Goal: Task Accomplishment & Management: Manage account settings

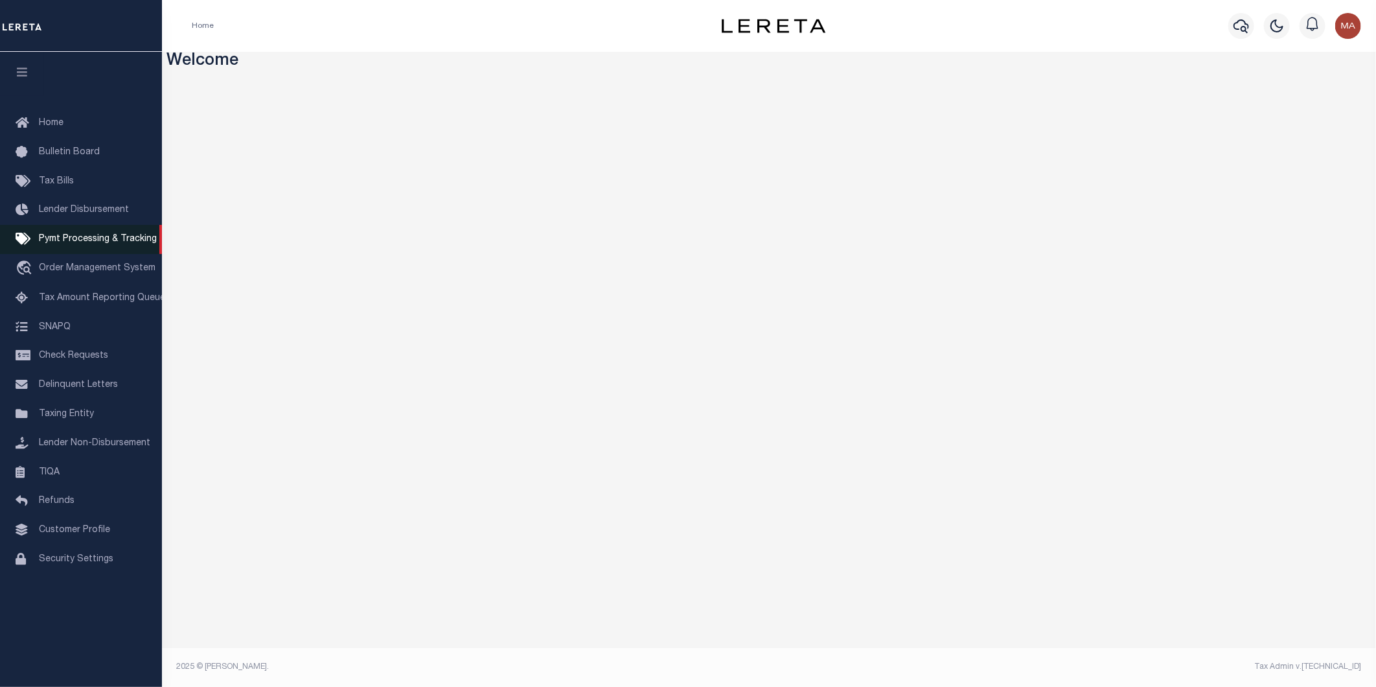
click at [61, 240] on span "Pymt Processing & Tracking" at bounding box center [98, 239] width 118 height 9
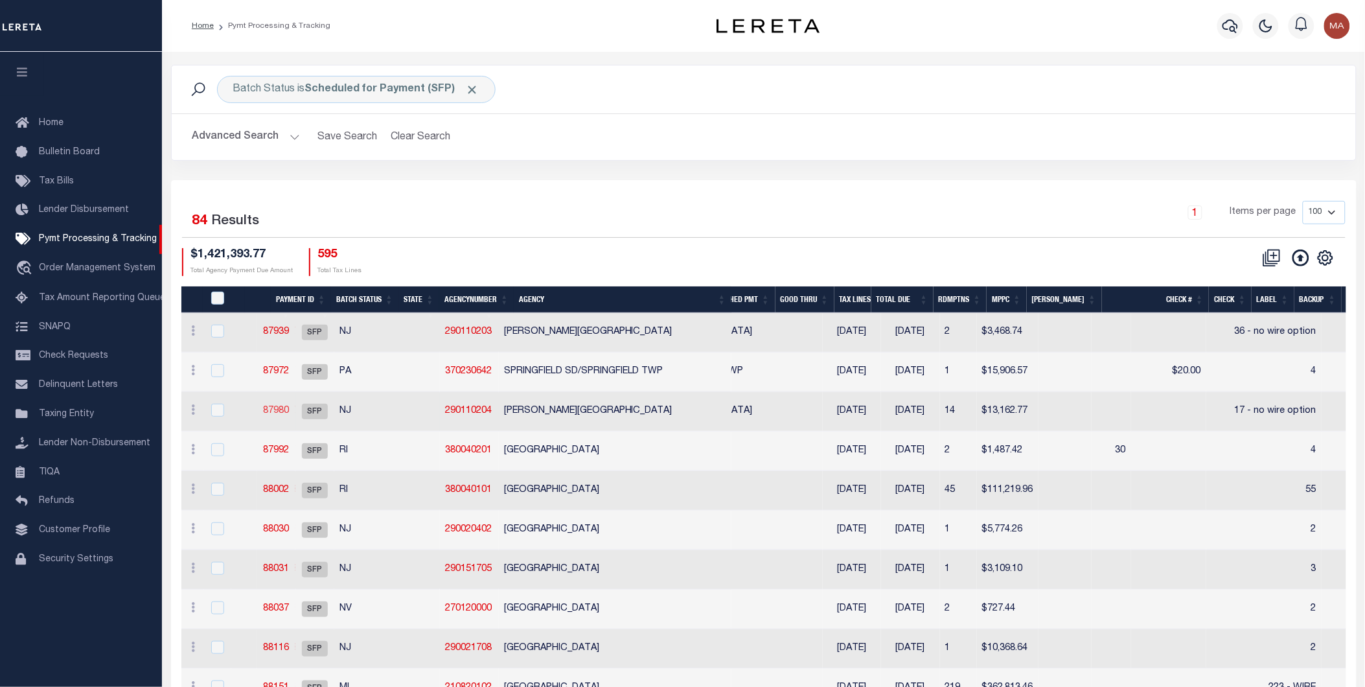
click at [289, 410] on link "87980" at bounding box center [276, 410] width 26 height 9
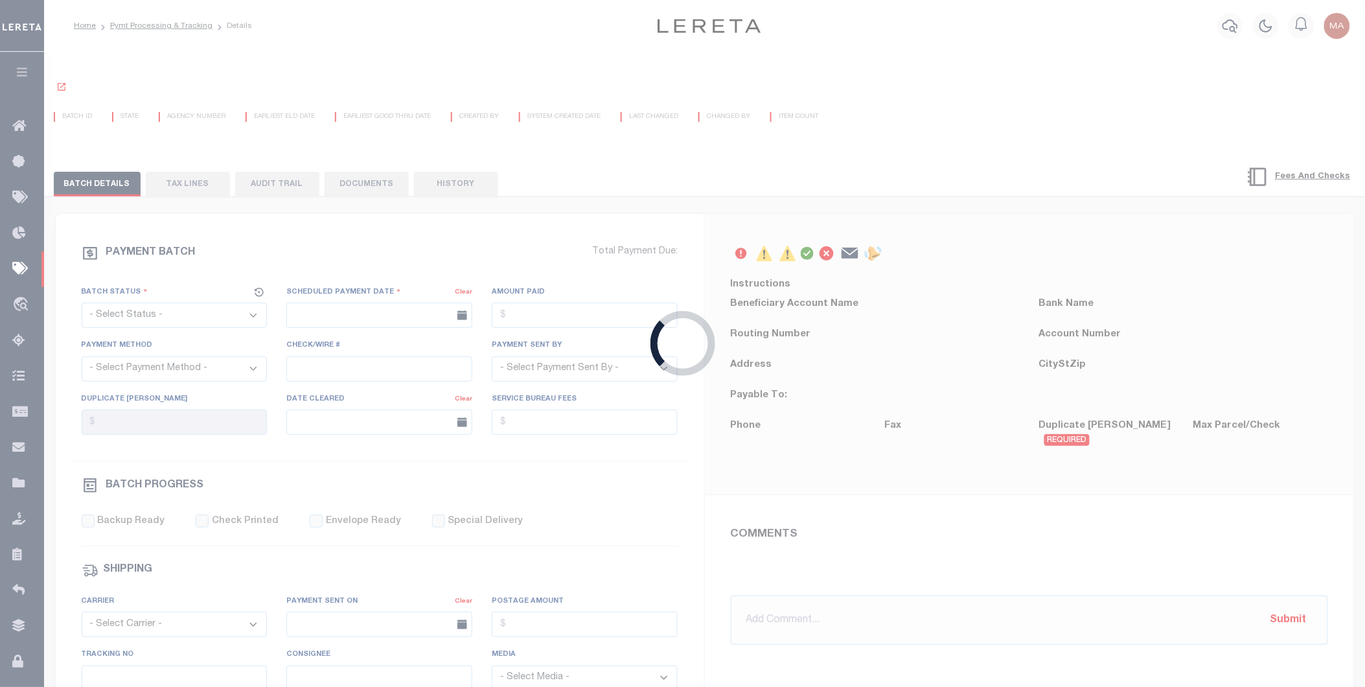
select select "SFP"
type input "08/21/2025"
type input "17 - no wire option"
type input "Andres"
type input "E & A"
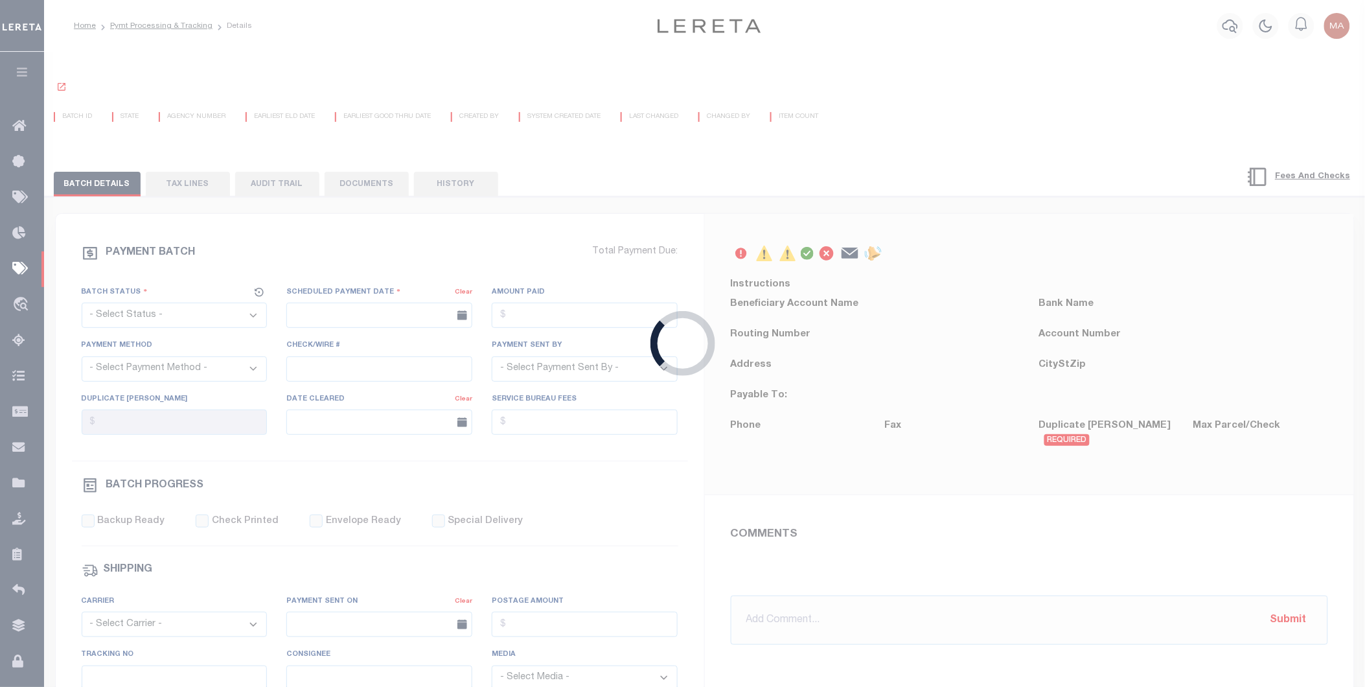
select select "73"
select select "44"
radio input "true"
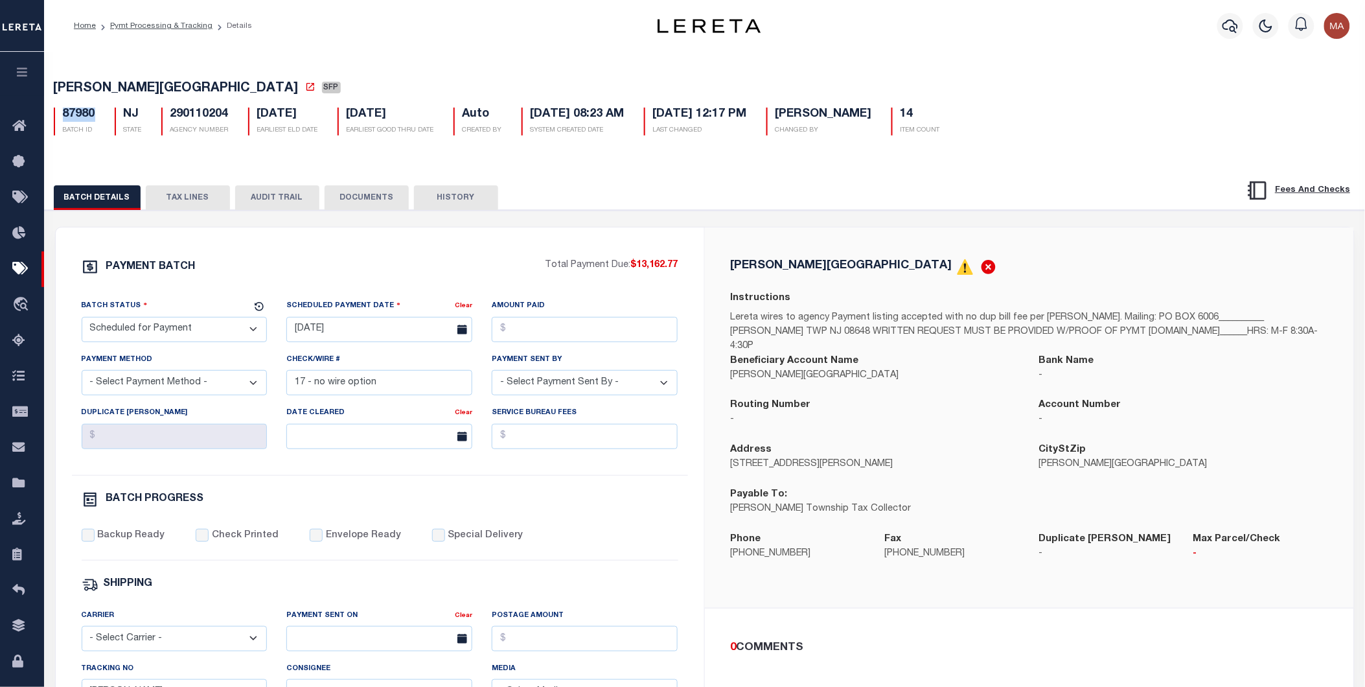
drag, startPoint x: 96, startPoint y: 119, endPoint x: 62, endPoint y: 119, distance: 34.3
click at [62, 119] on div "87980 BATCH ID" at bounding box center [74, 122] width 61 height 28
copy h5 "87980"
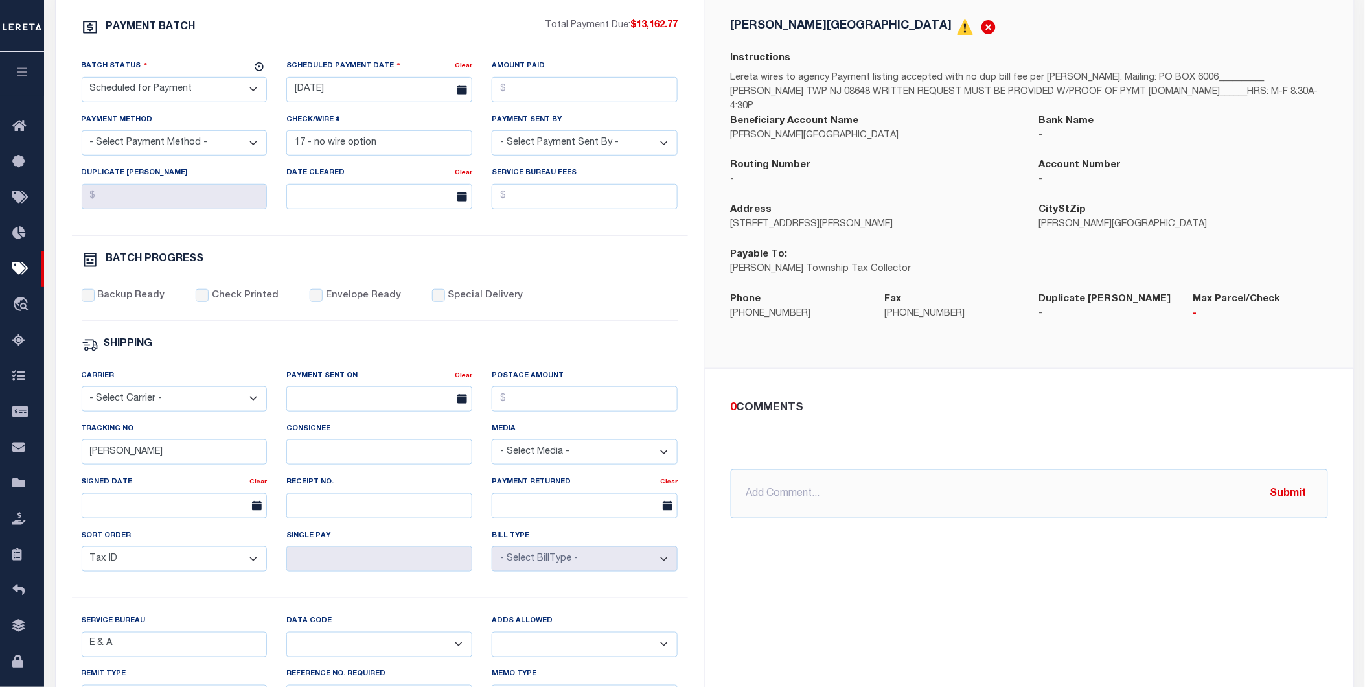
scroll to position [95, 0]
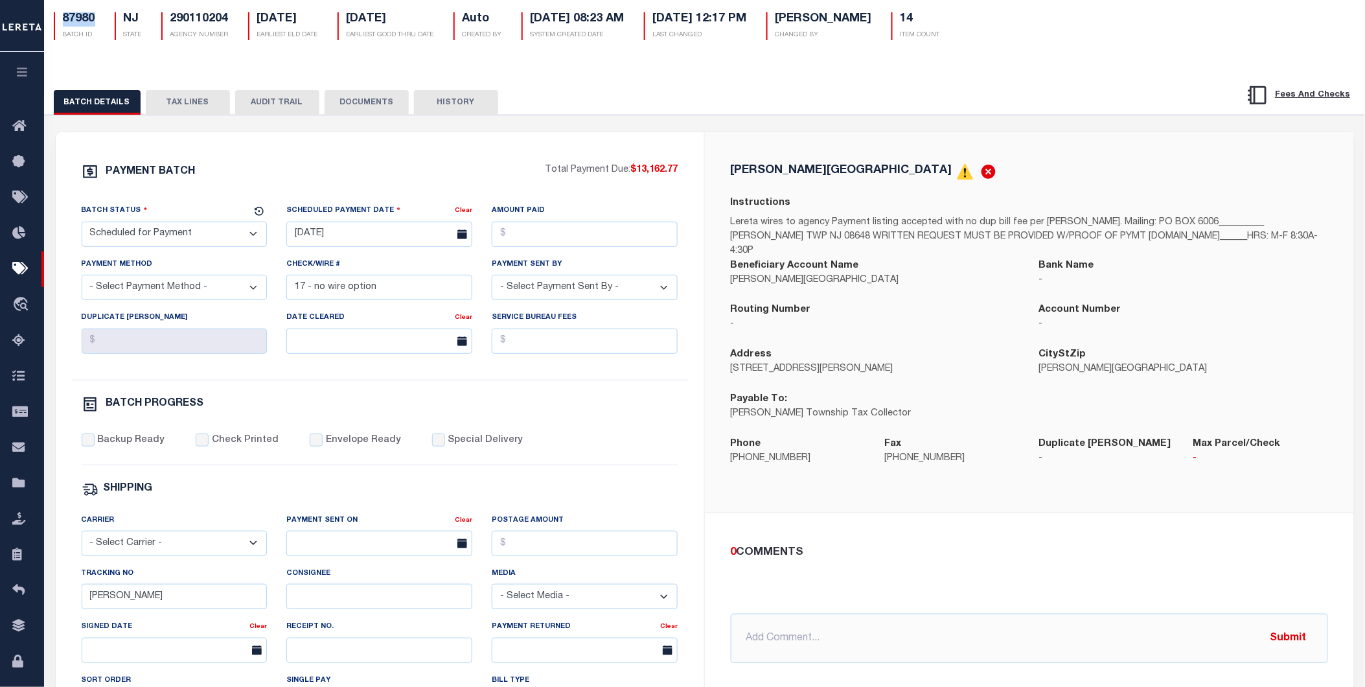
click at [187, 287] on select "- Select Payment Method - ACH Certified Check Check Direct Deposit Wire Transfer" at bounding box center [175, 287] width 186 height 25
click at [273, 294] on div "Payment Method - Select Payment Method - ACH Certified Check Check Direct Depos…" at bounding box center [174, 283] width 205 height 53
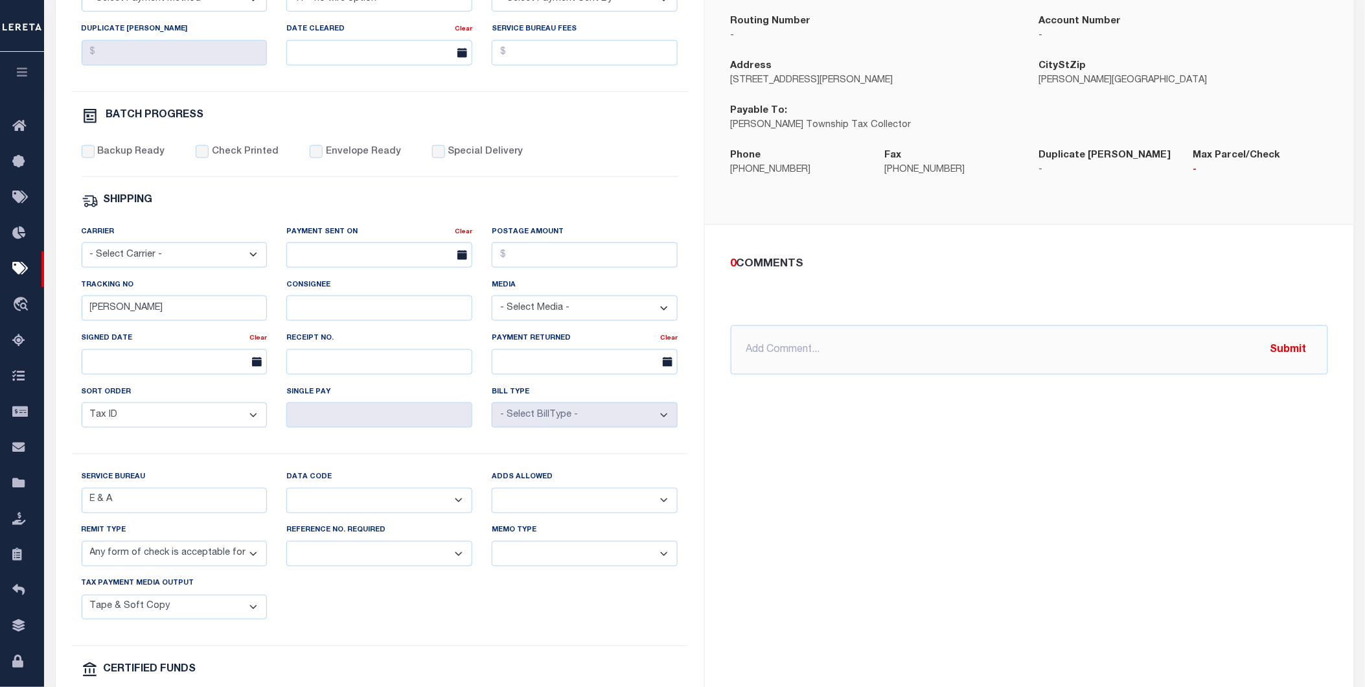
scroll to position [312, 0]
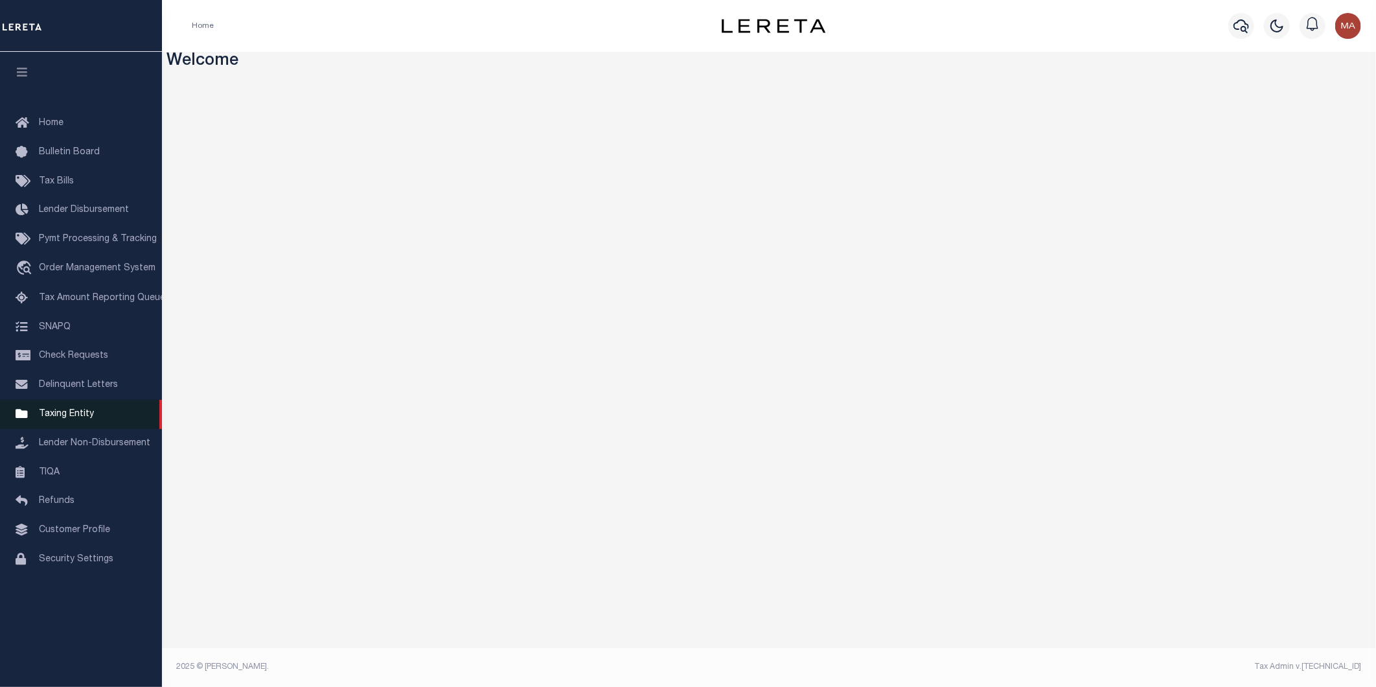
click at [60, 411] on span "Taxing Entity" at bounding box center [66, 414] width 55 height 9
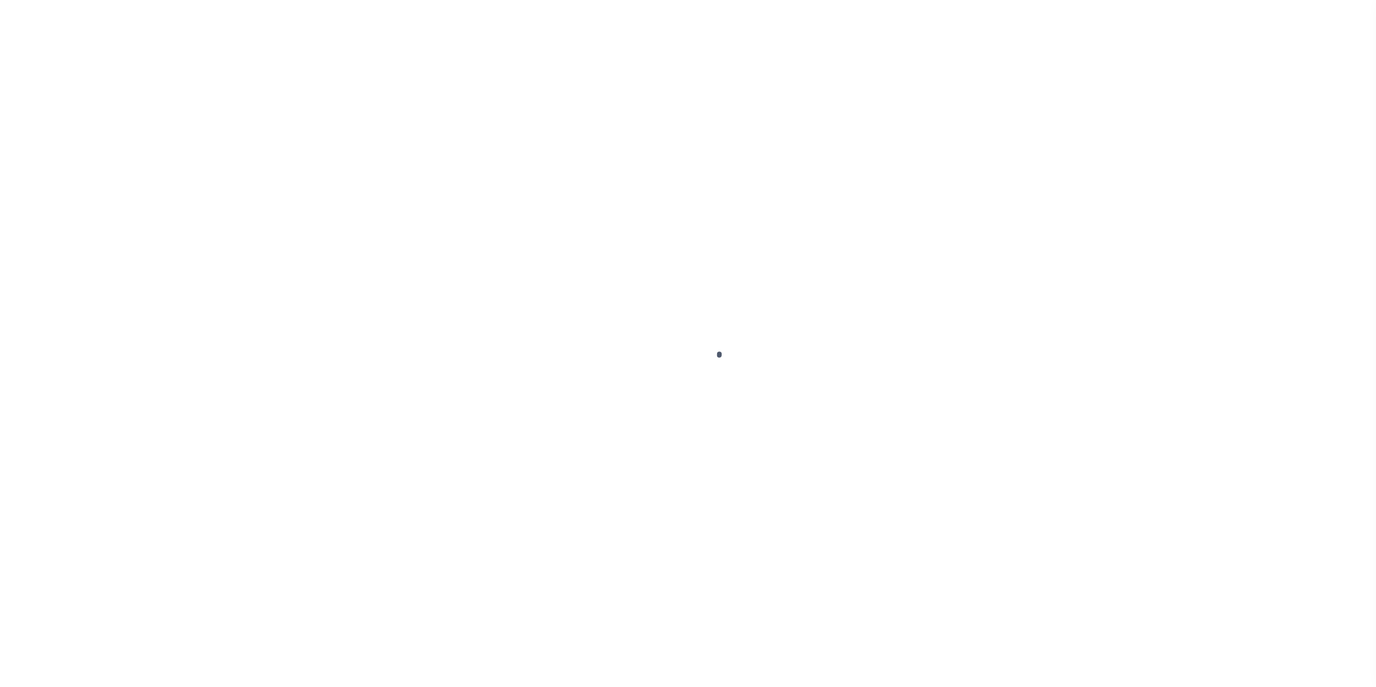
select select
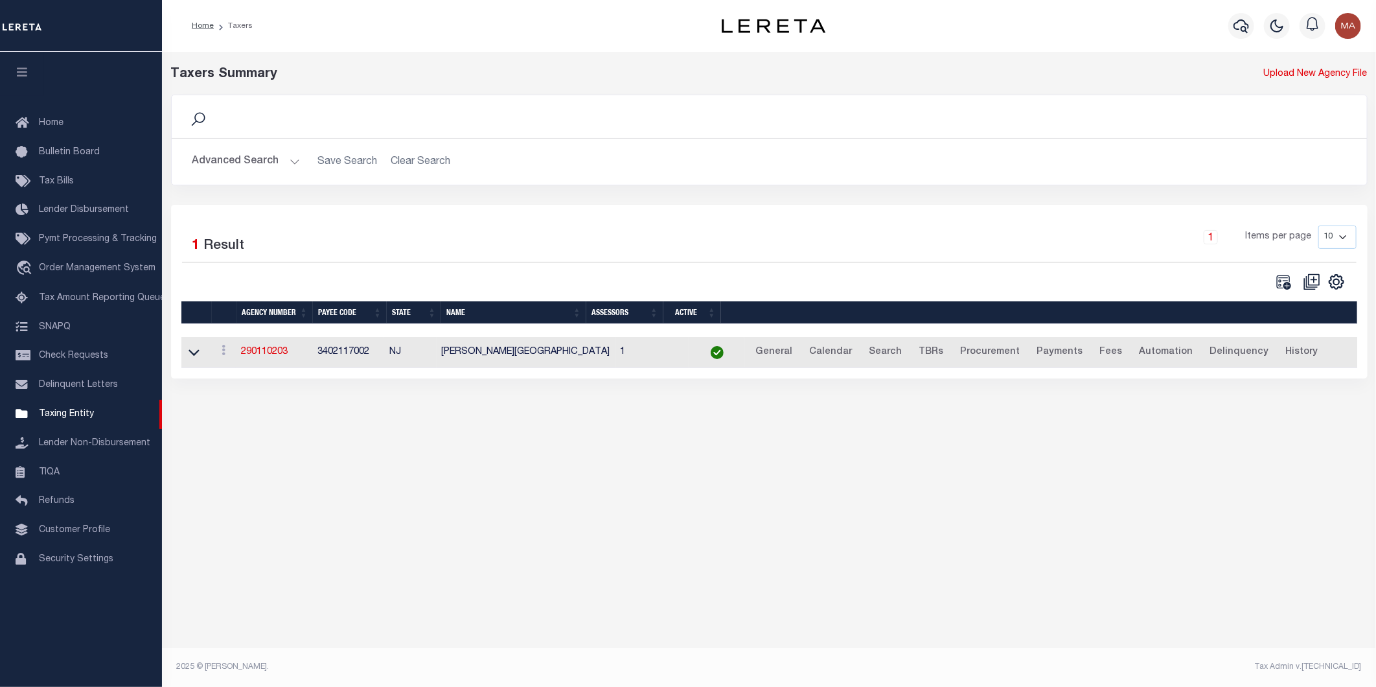
click at [294, 167] on button "Advanced Search" at bounding box center [246, 161] width 108 height 25
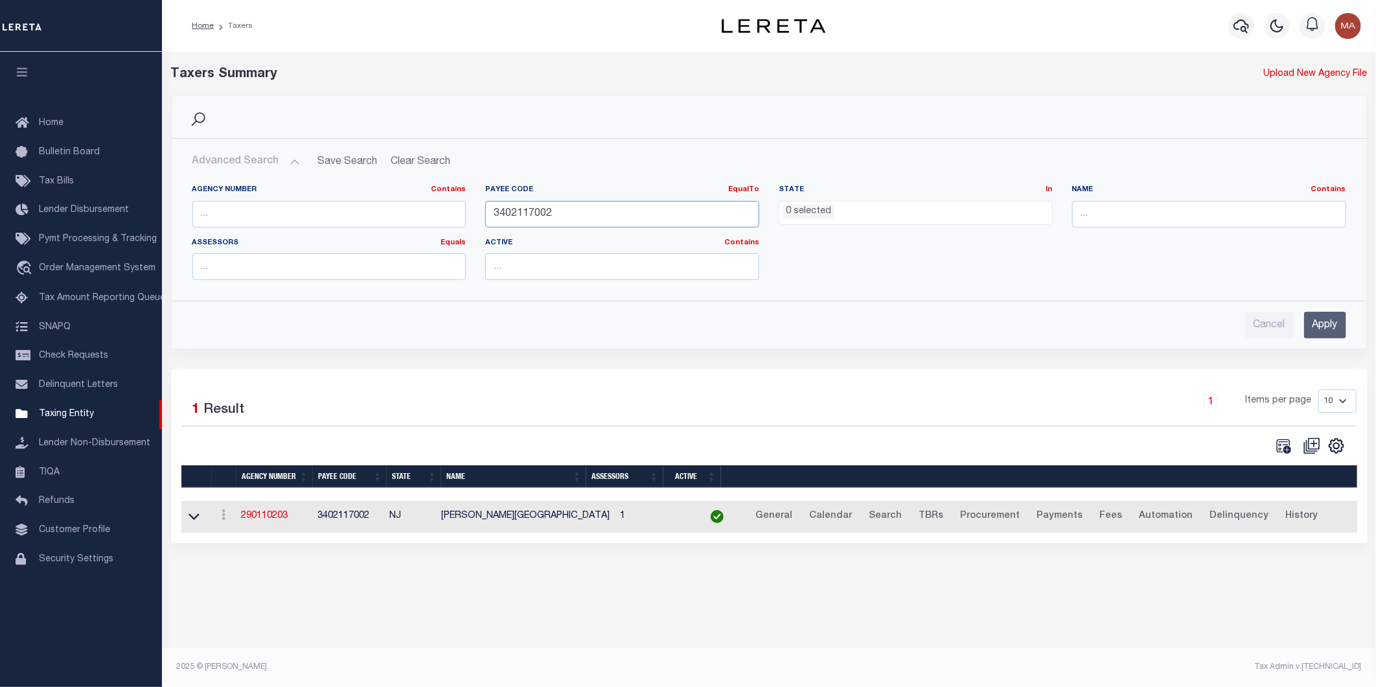
drag, startPoint x: 540, startPoint y: 212, endPoint x: 474, endPoint y: 214, distance: 66.1
click at [474, 214] on div "Agency Number Contains Contains Is Payee Code EqualTo Equals Is Not Equal To Is…" at bounding box center [769, 238] width 1173 height 106
paste input "4"
type input "3402117004"
click at [1333, 321] on input "Apply" at bounding box center [1325, 325] width 42 height 27
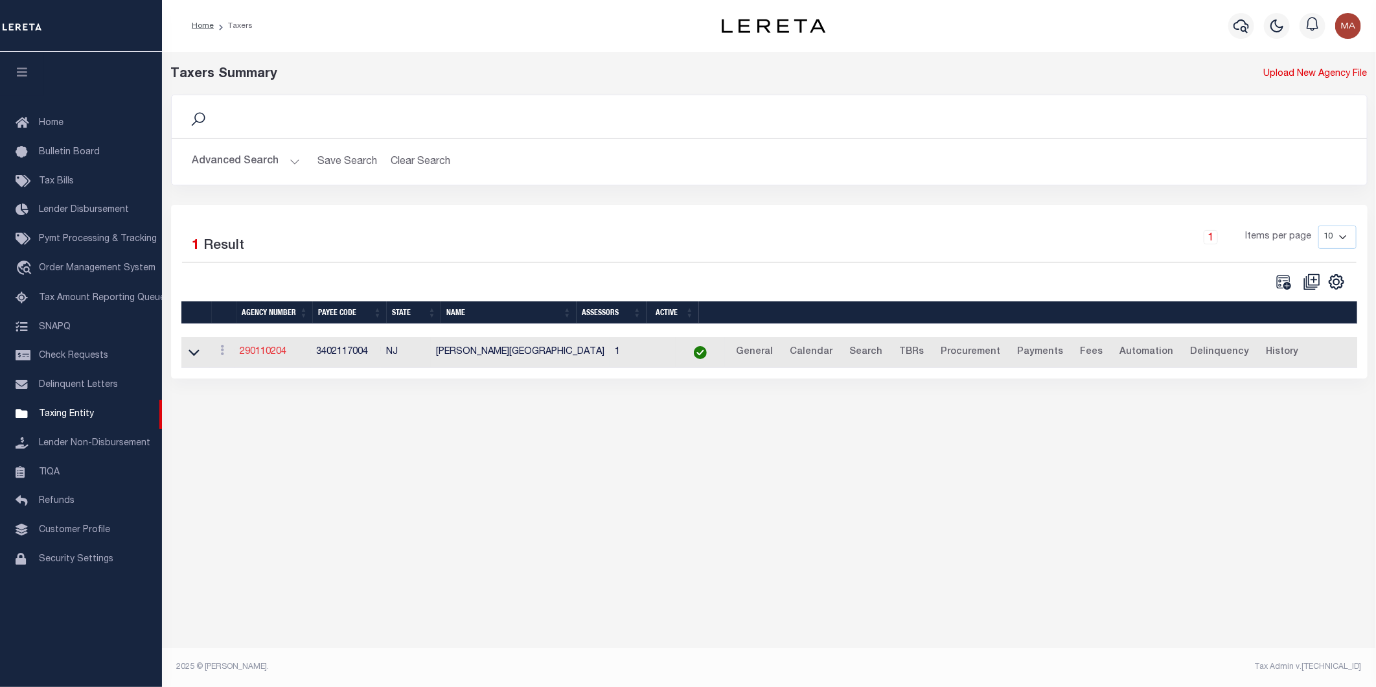
click at [259, 352] on link "290110204" at bounding box center [263, 351] width 47 height 9
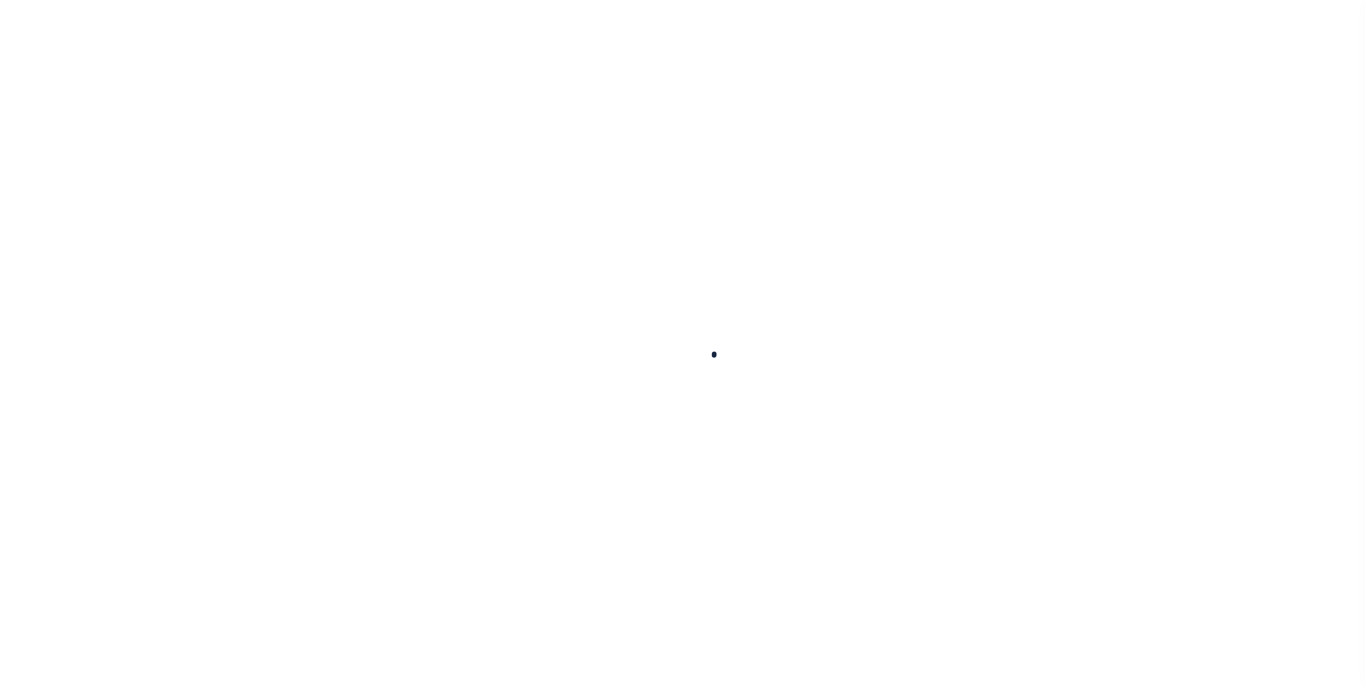
select select
checkbox input "false"
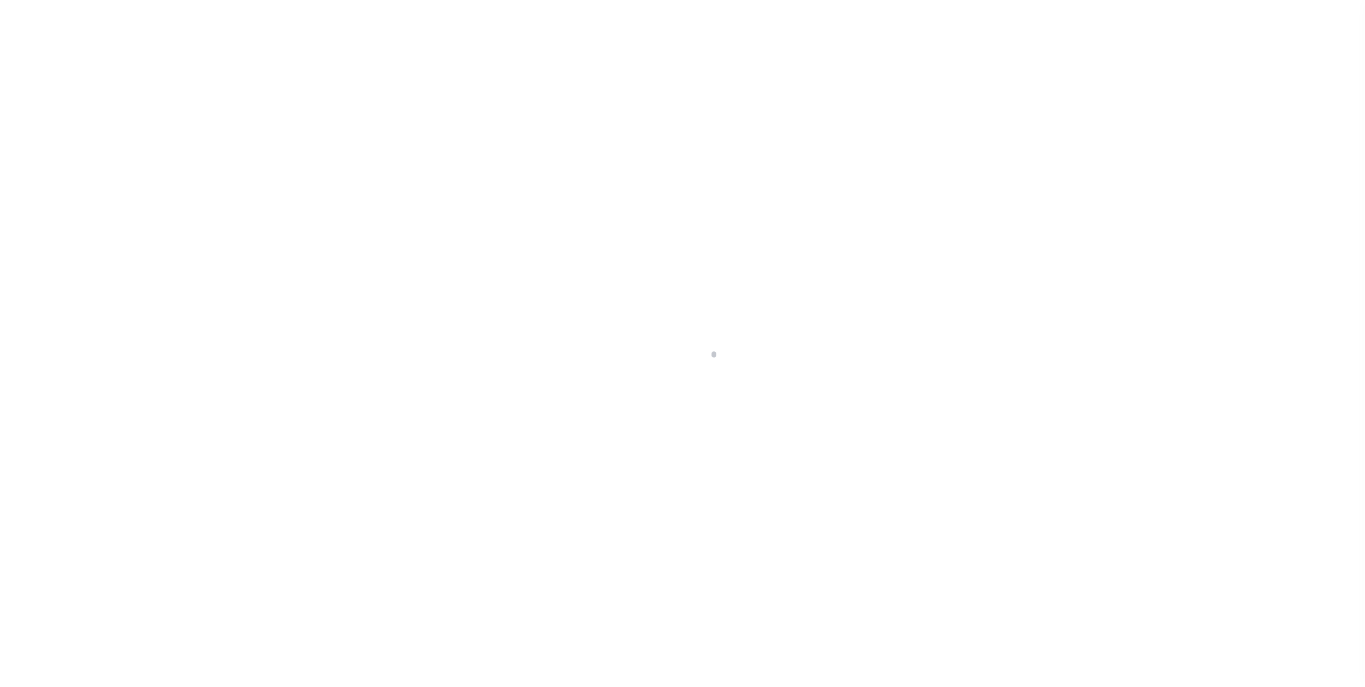
checkbox input "false"
type input "3402117004"
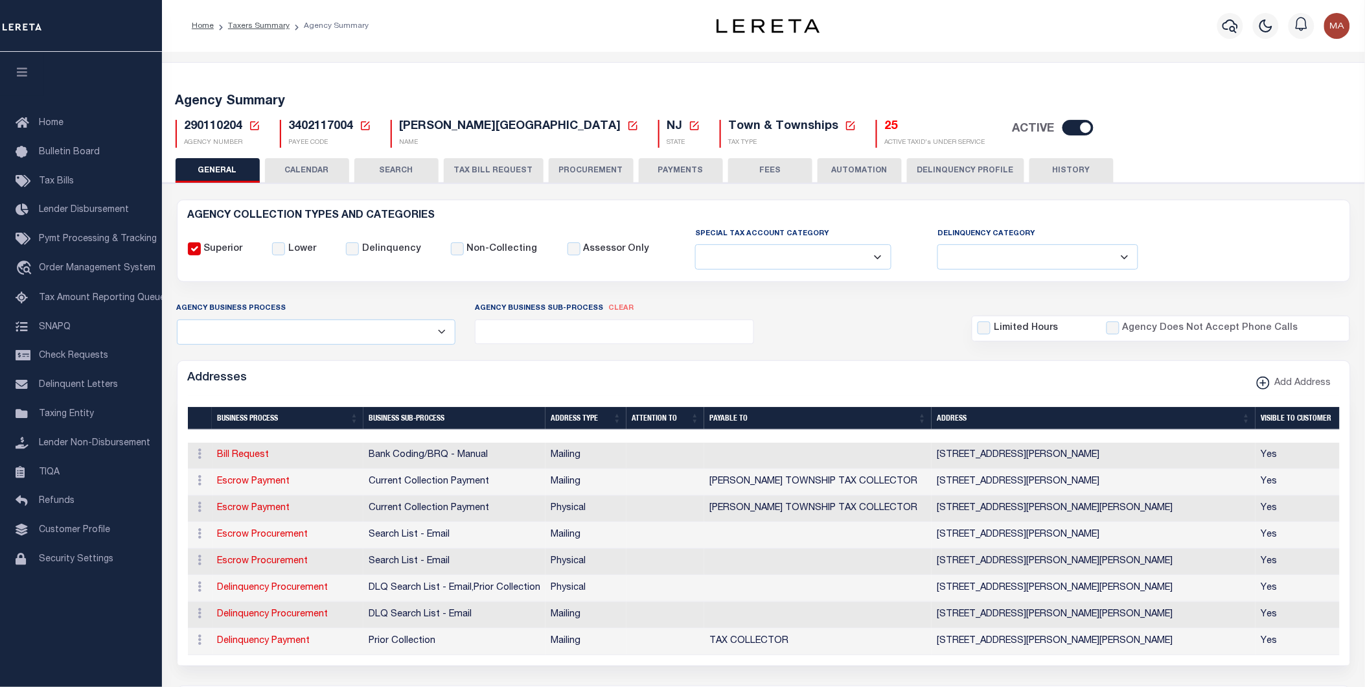
click at [688, 173] on button "PAYMENTS" at bounding box center [681, 170] width 84 height 25
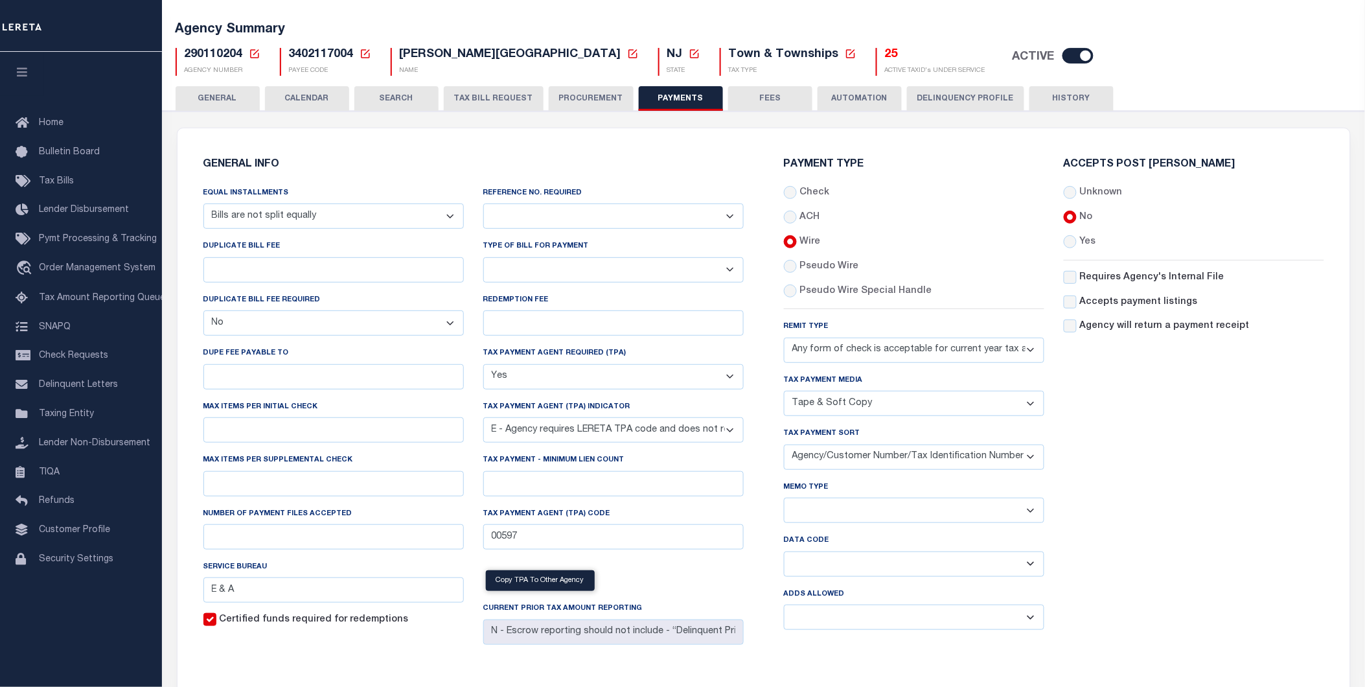
scroll to position [144, 0]
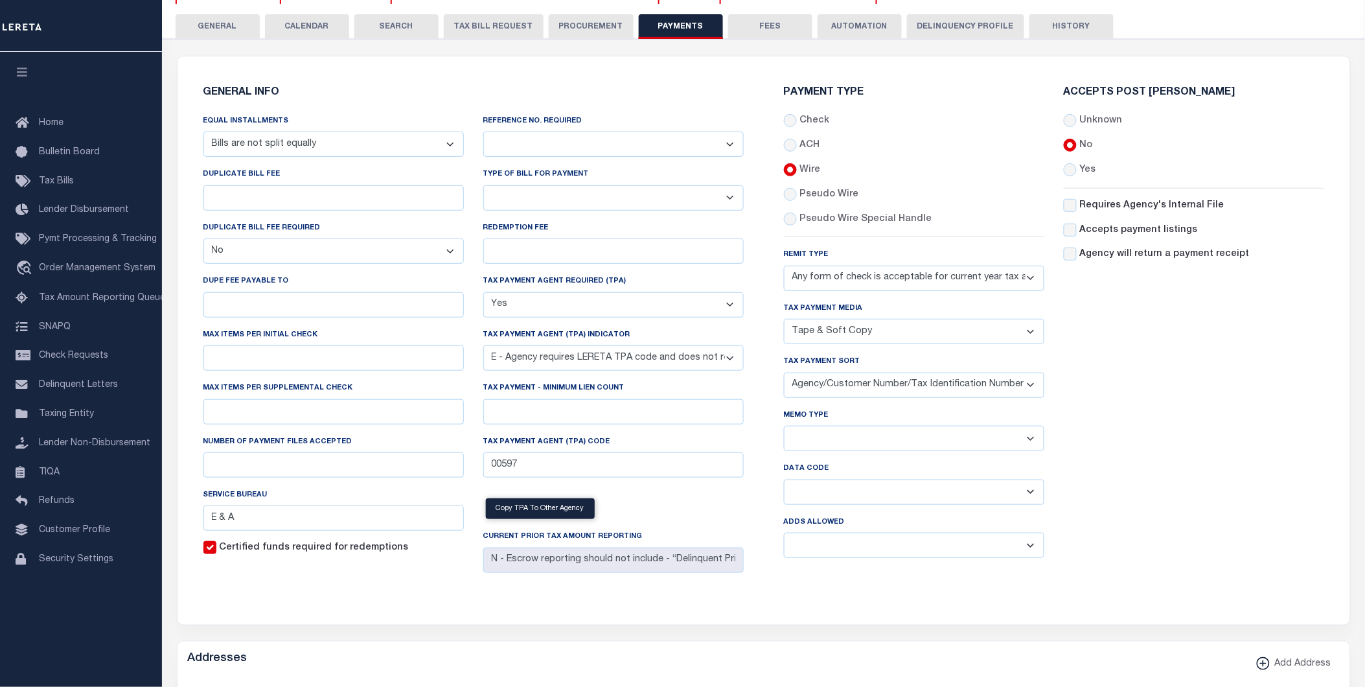
click at [607, 146] on select "Yes No" at bounding box center [613, 144] width 260 height 25
select select "1"
click at [483, 132] on select "Yes No" at bounding box center [613, 144] width 260 height 25
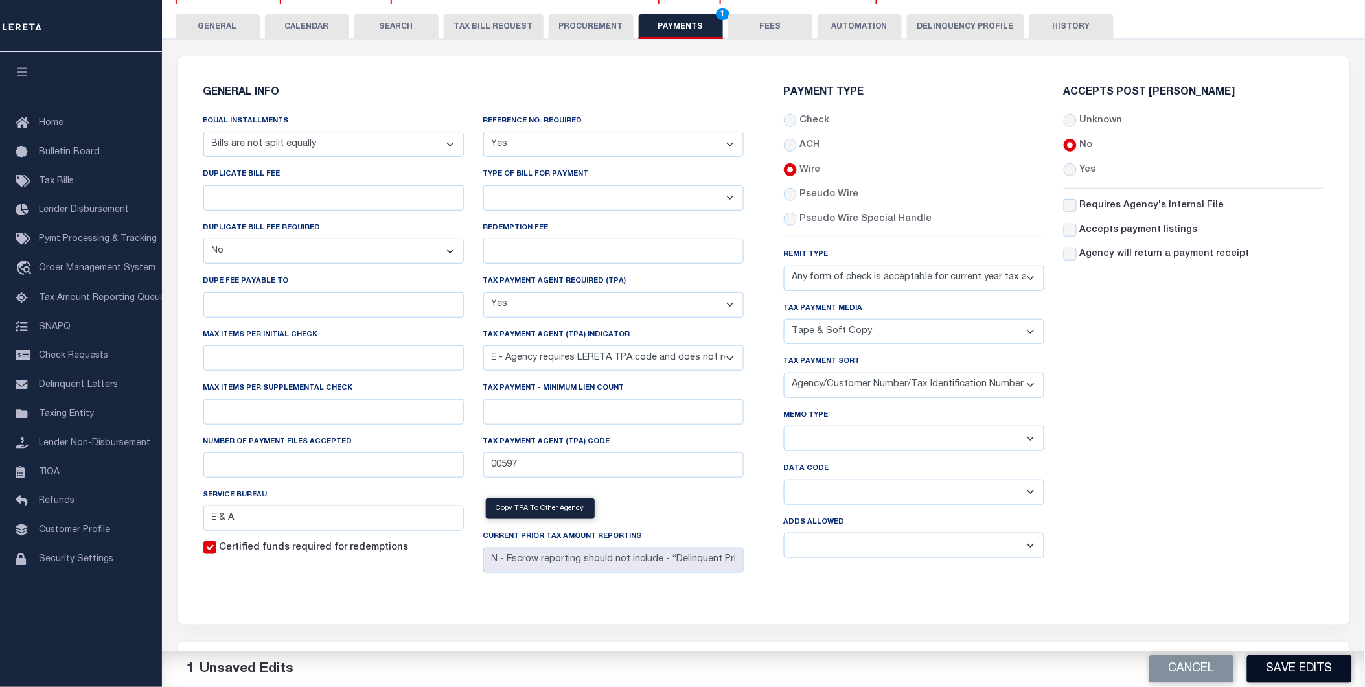
click at [1296, 665] on button "Save Edits" at bounding box center [1299, 669] width 105 height 28
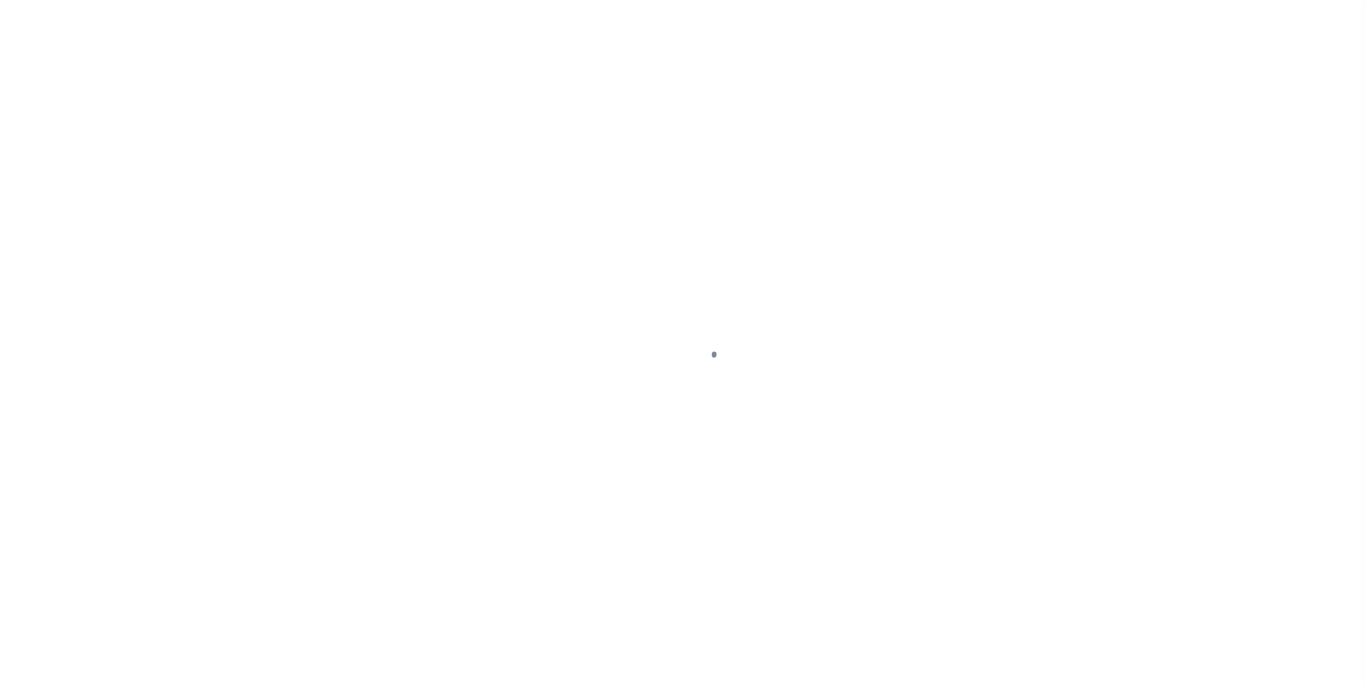
select select "SFP"
select select "73"
select select "1"
select select "44"
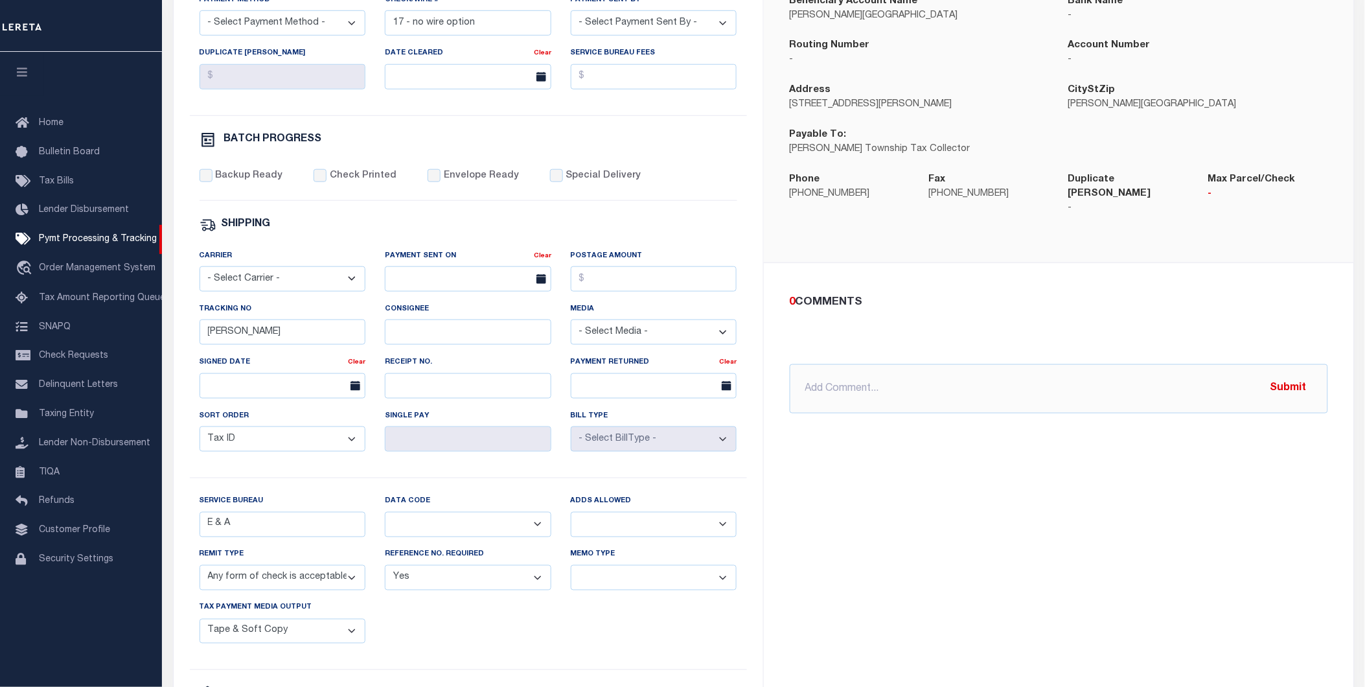
scroll to position [503, 0]
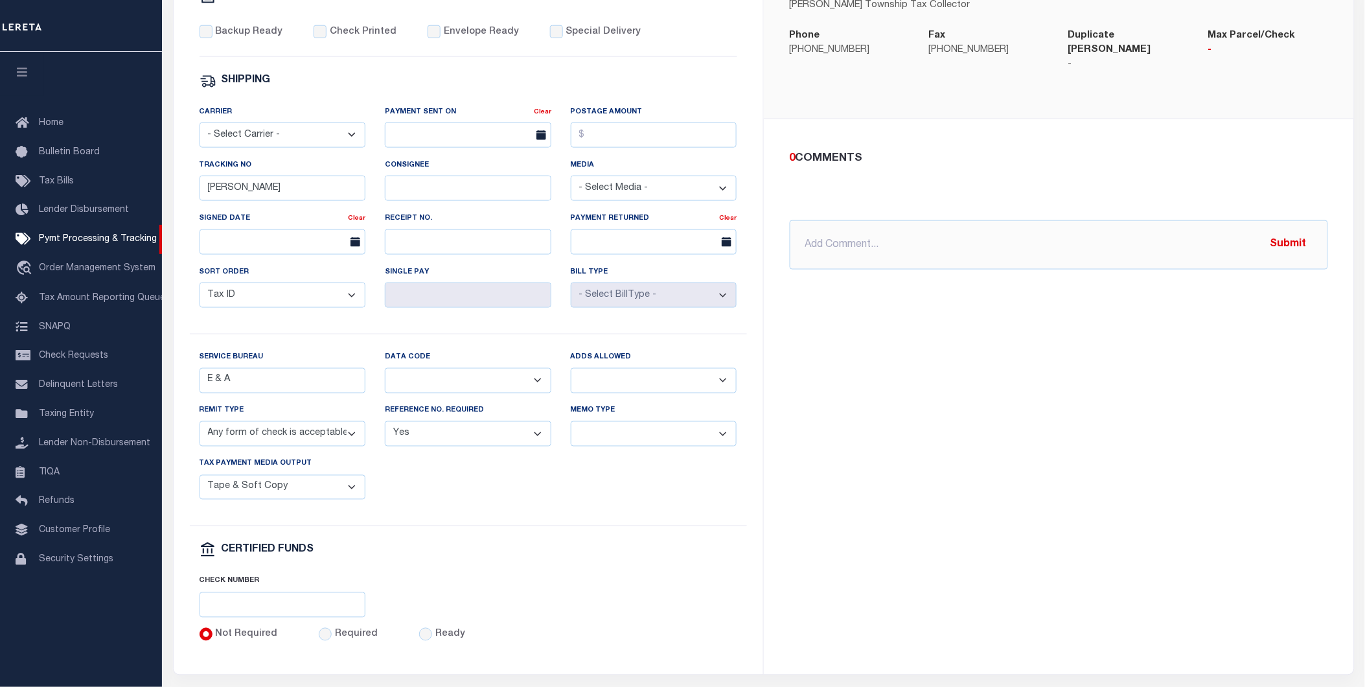
click at [474, 391] on select "Balance Due Mortgage Open Prior Supplemental" at bounding box center [468, 380] width 167 height 25
select select "63"
click at [385, 373] on select "Balance Due Mortgage Open Prior Supplemental" at bounding box center [468, 380] width 167 height 25
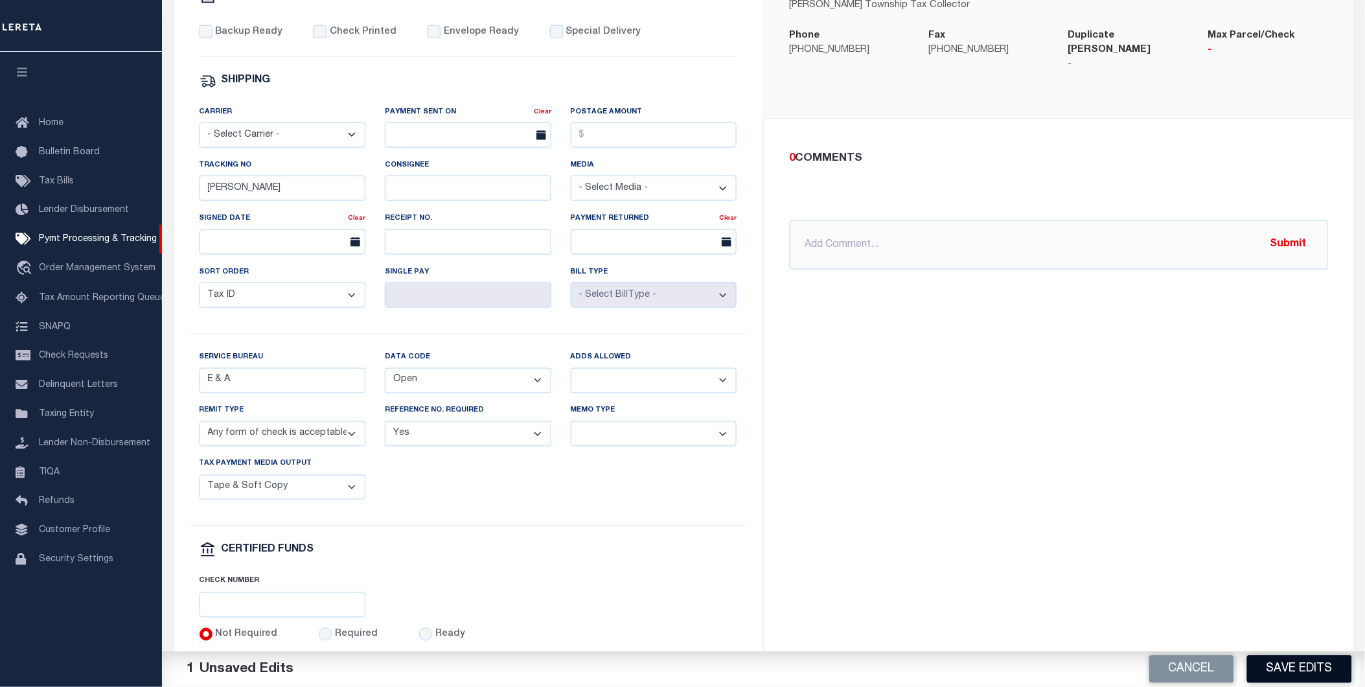
click at [1282, 671] on button "Save Edits" at bounding box center [1299, 669] width 105 height 28
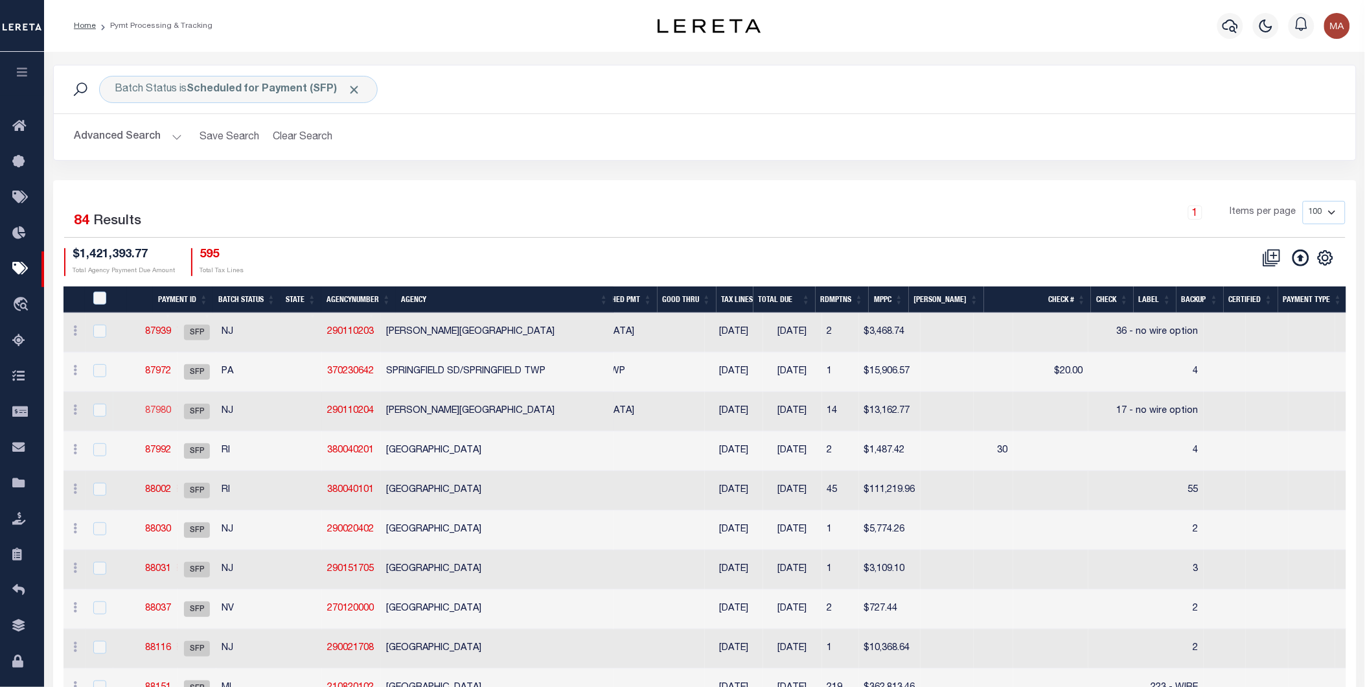
click at [171, 411] on link "87980" at bounding box center [158, 410] width 26 height 9
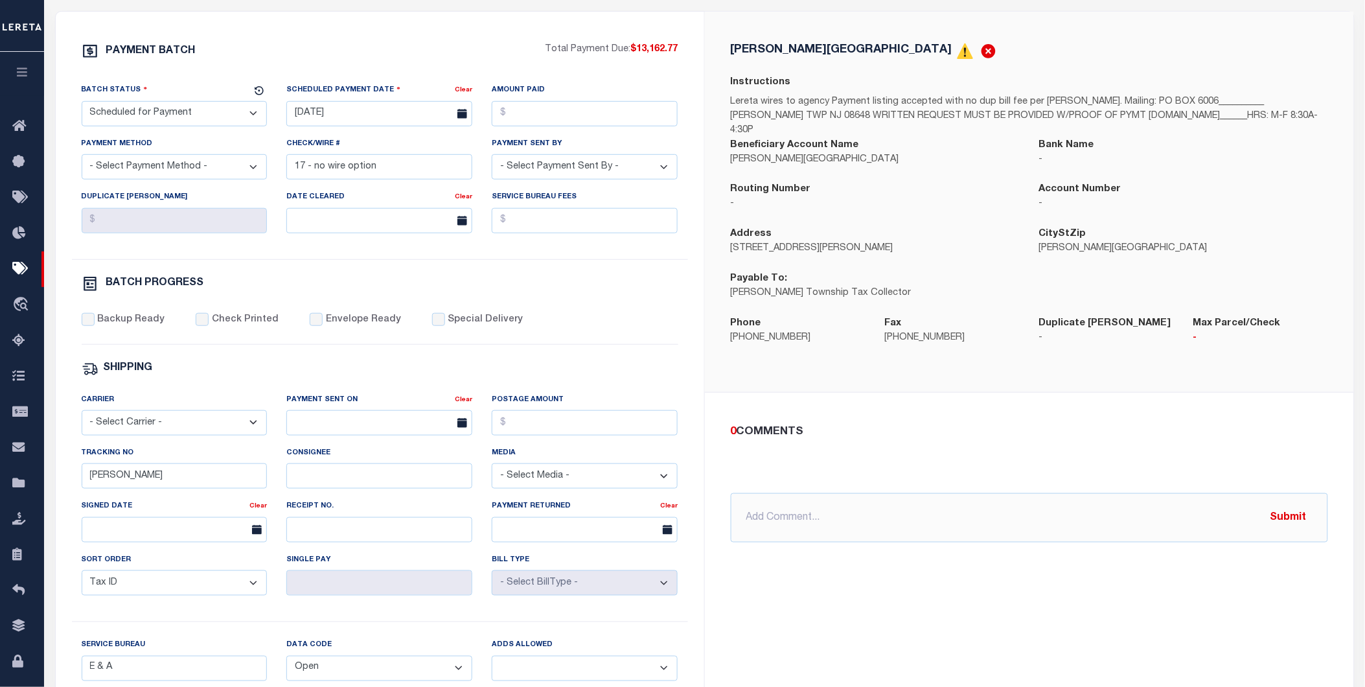
scroll to position [72, 0]
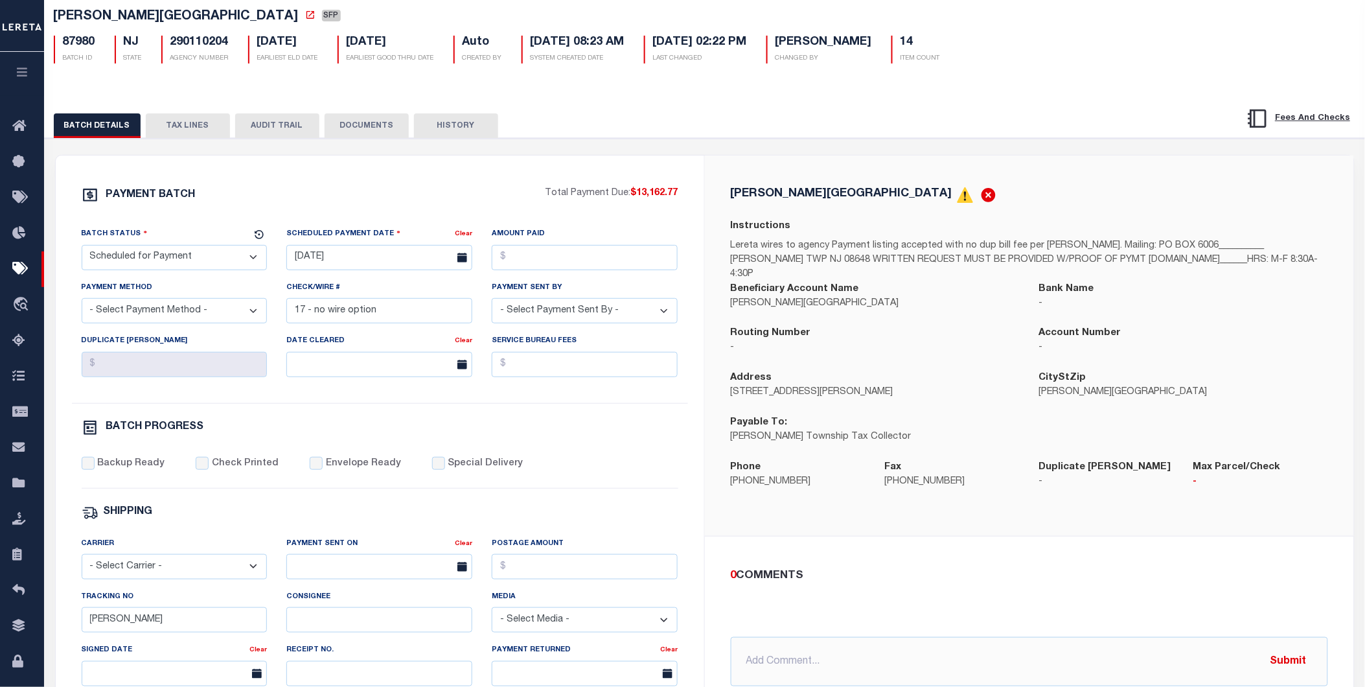
drag, startPoint x: 443, startPoint y: 128, endPoint x: 806, endPoint y: 183, distance: 366.9
click at [443, 128] on button "HISTORY" at bounding box center [456, 125] width 84 height 25
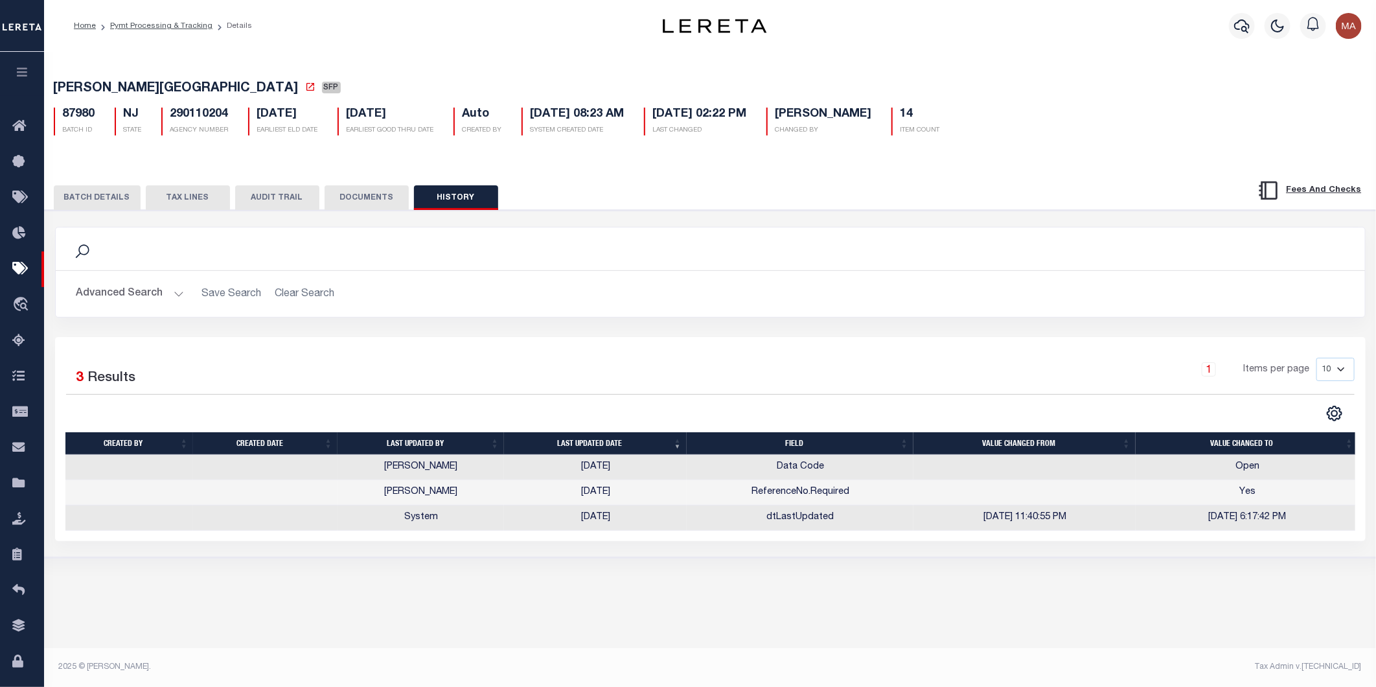
click at [108, 202] on button "BATCH DETAILS" at bounding box center [97, 197] width 87 height 25
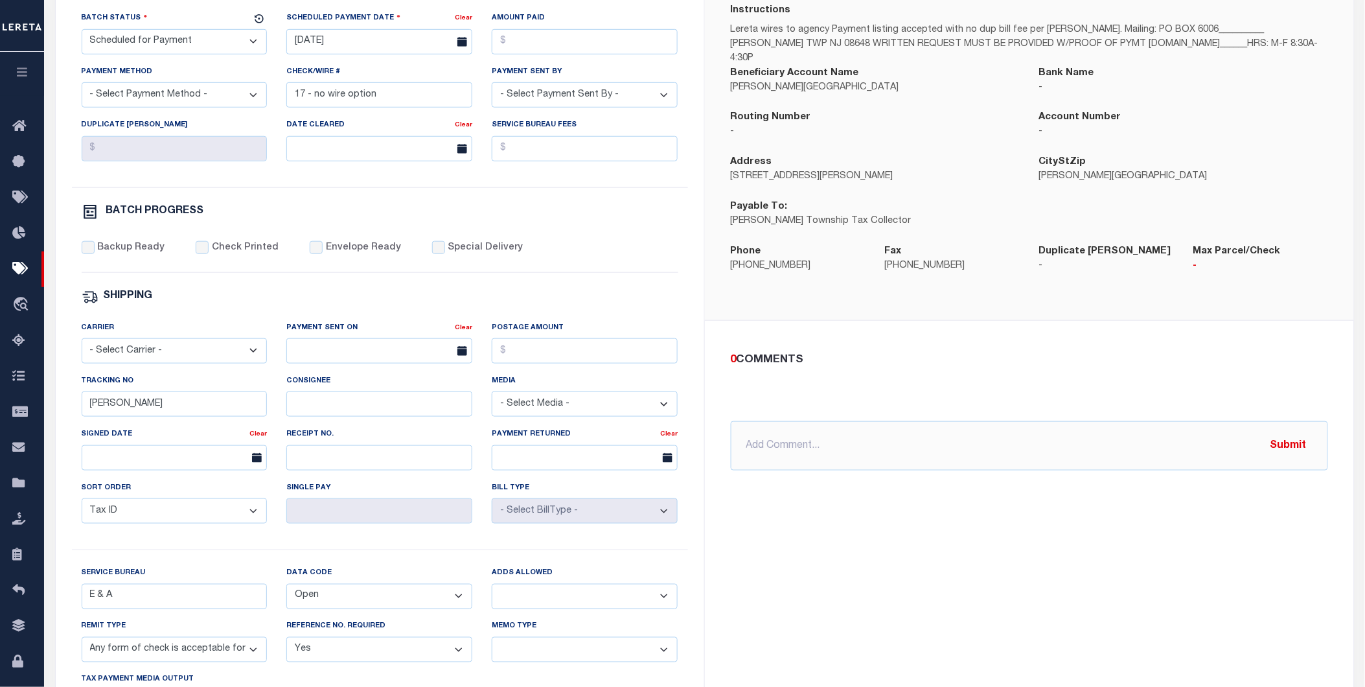
scroll to position [503, 0]
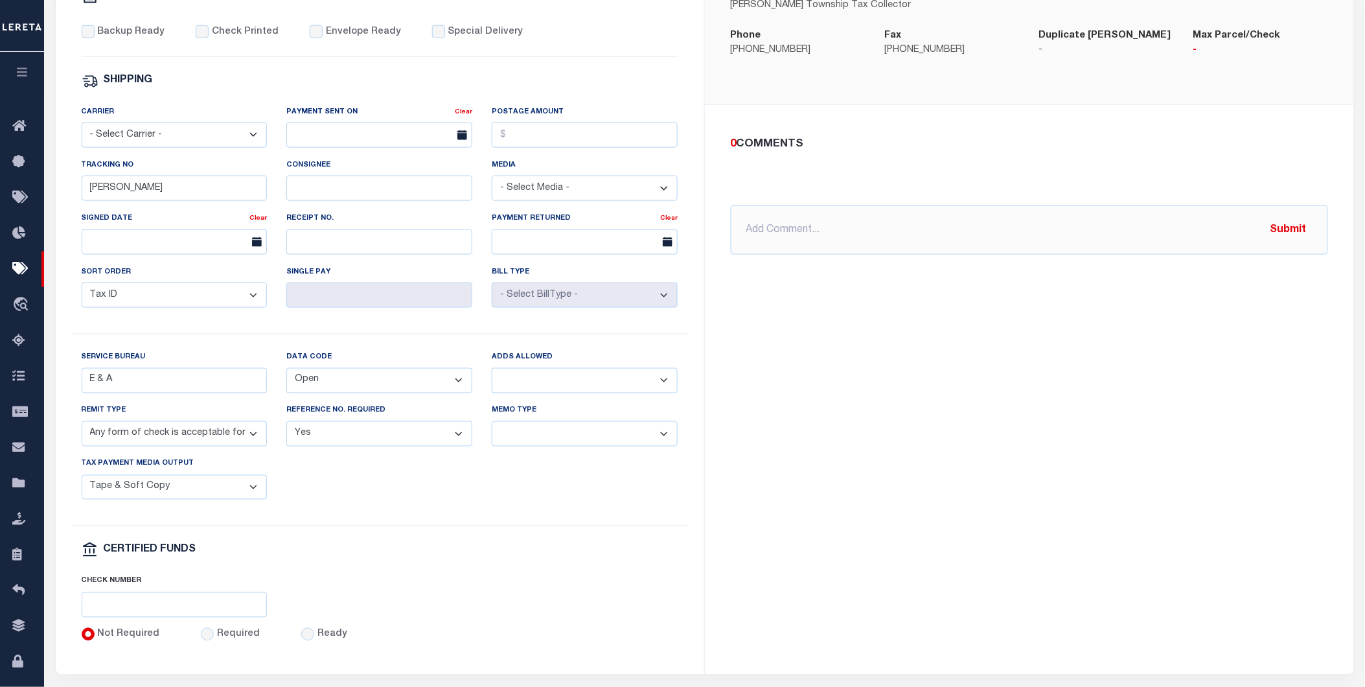
click at [533, 386] on select "Yes No" at bounding box center [585, 380] width 186 height 25
select select "1"
click at [492, 373] on select "Yes No" at bounding box center [585, 380] width 186 height 25
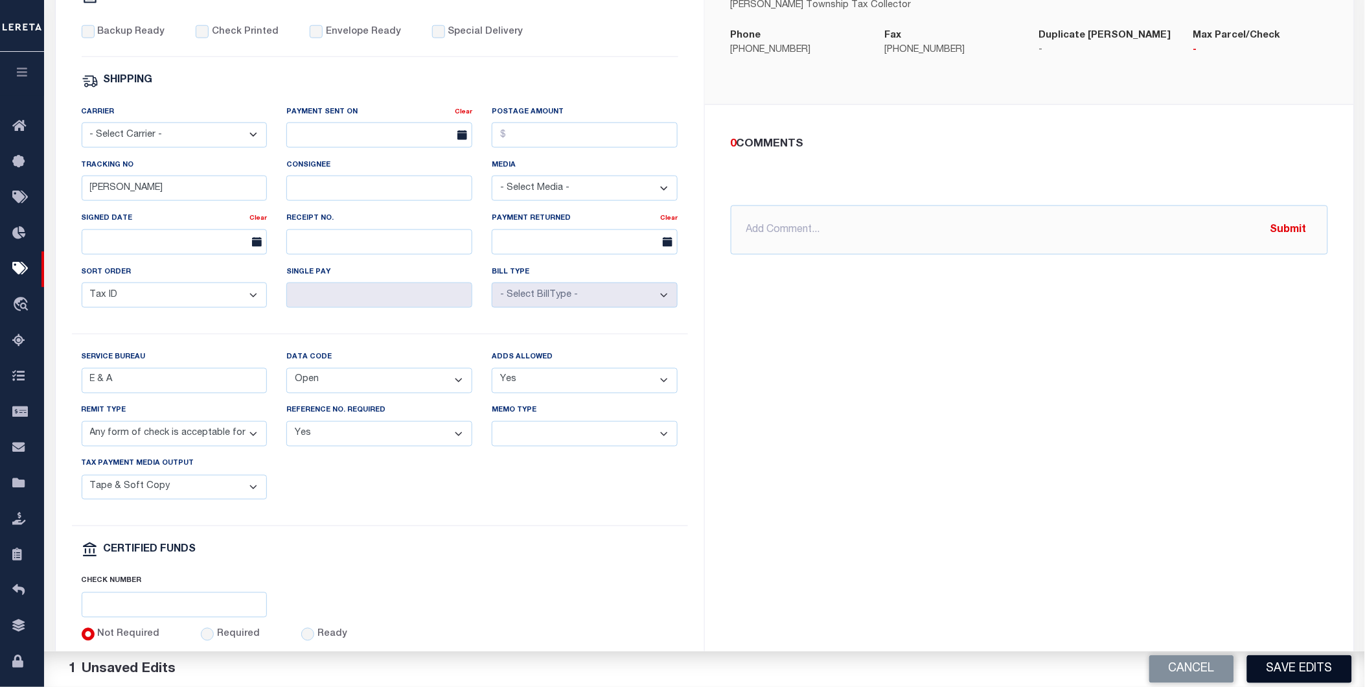
click at [1300, 674] on button "Save Edits" at bounding box center [1299, 669] width 105 height 28
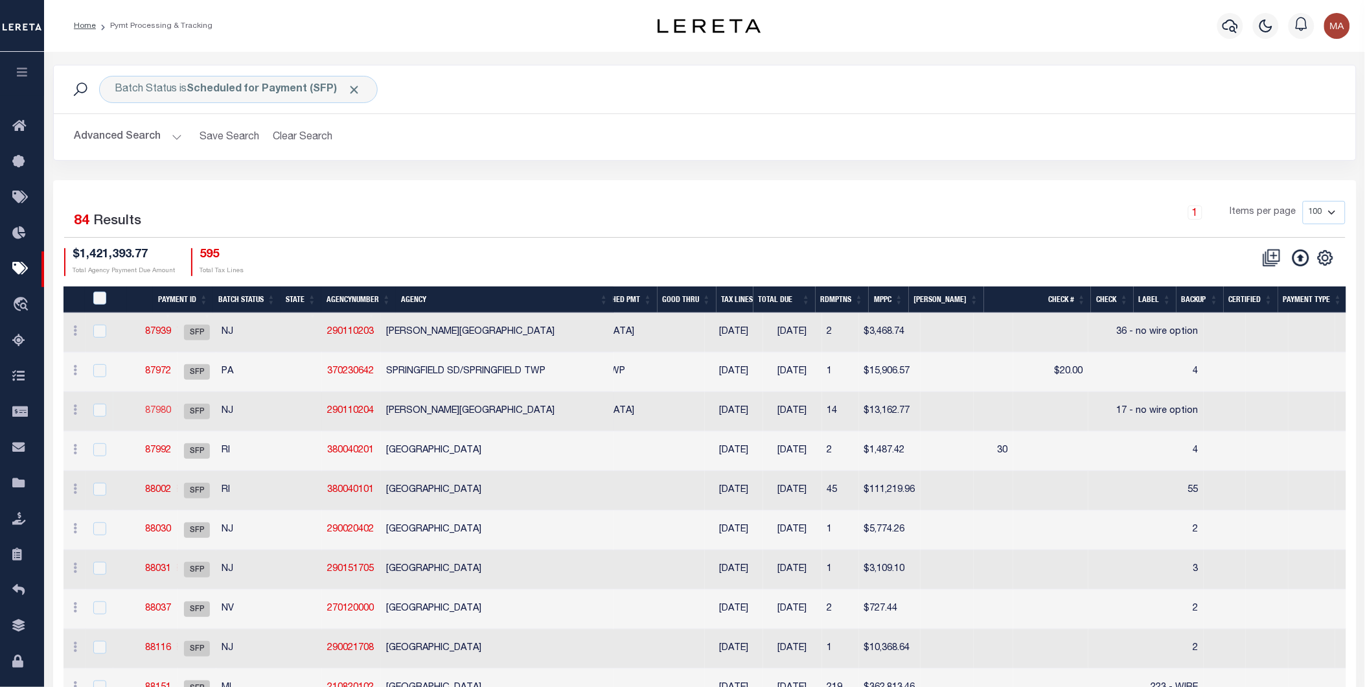
click at [171, 411] on link "87980" at bounding box center [158, 410] width 26 height 9
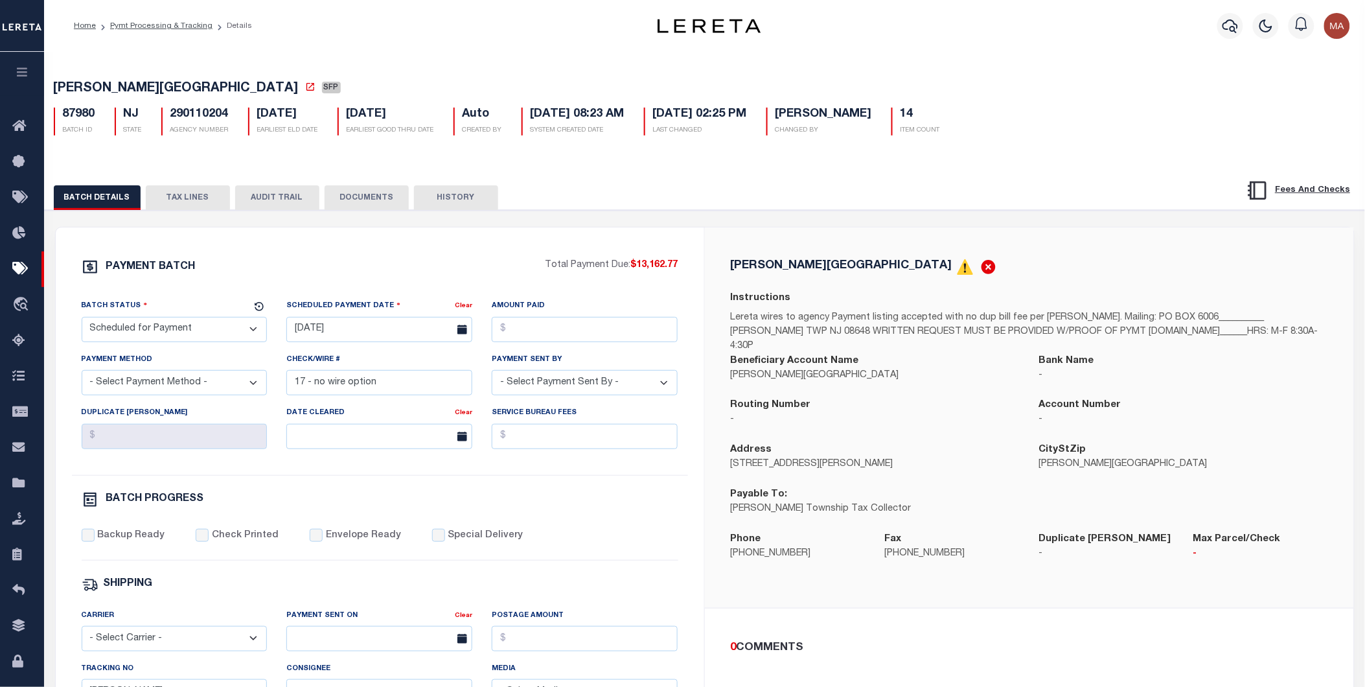
click at [456, 202] on button "HISTORY" at bounding box center [456, 197] width 84 height 25
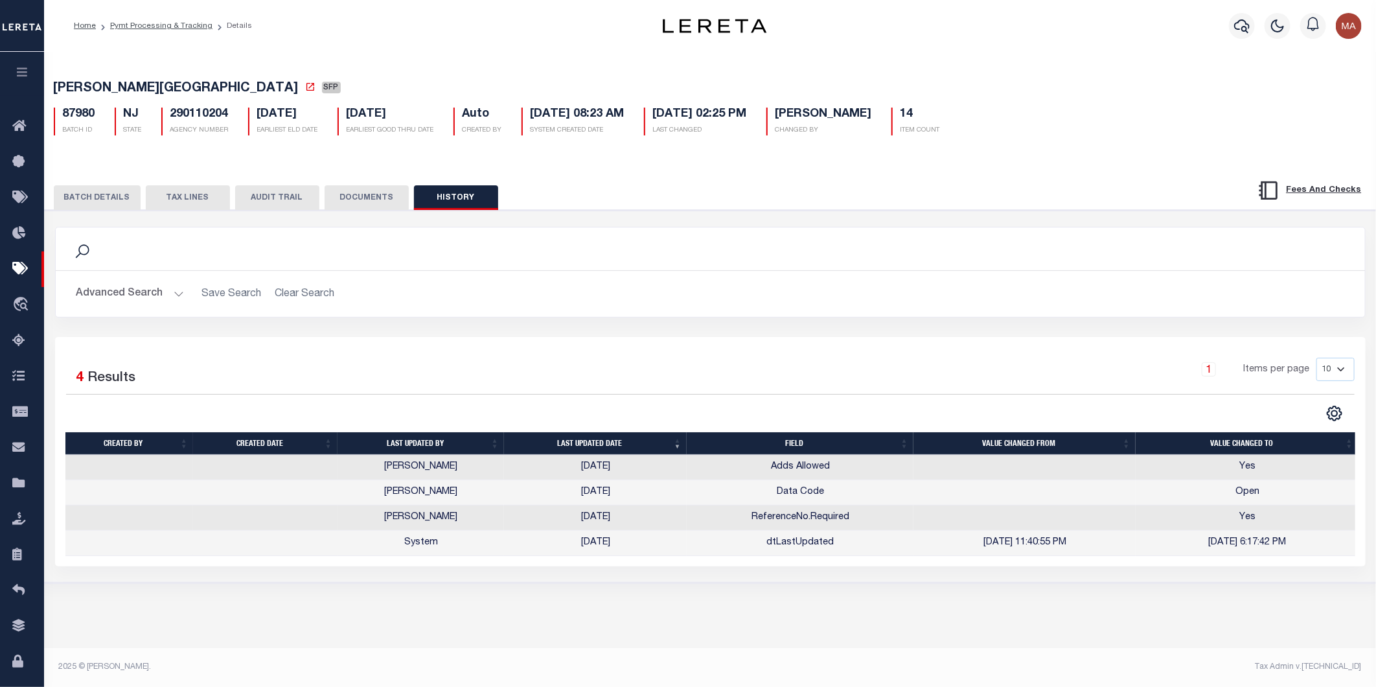
click at [454, 195] on button "HISTORY" at bounding box center [456, 197] width 84 height 25
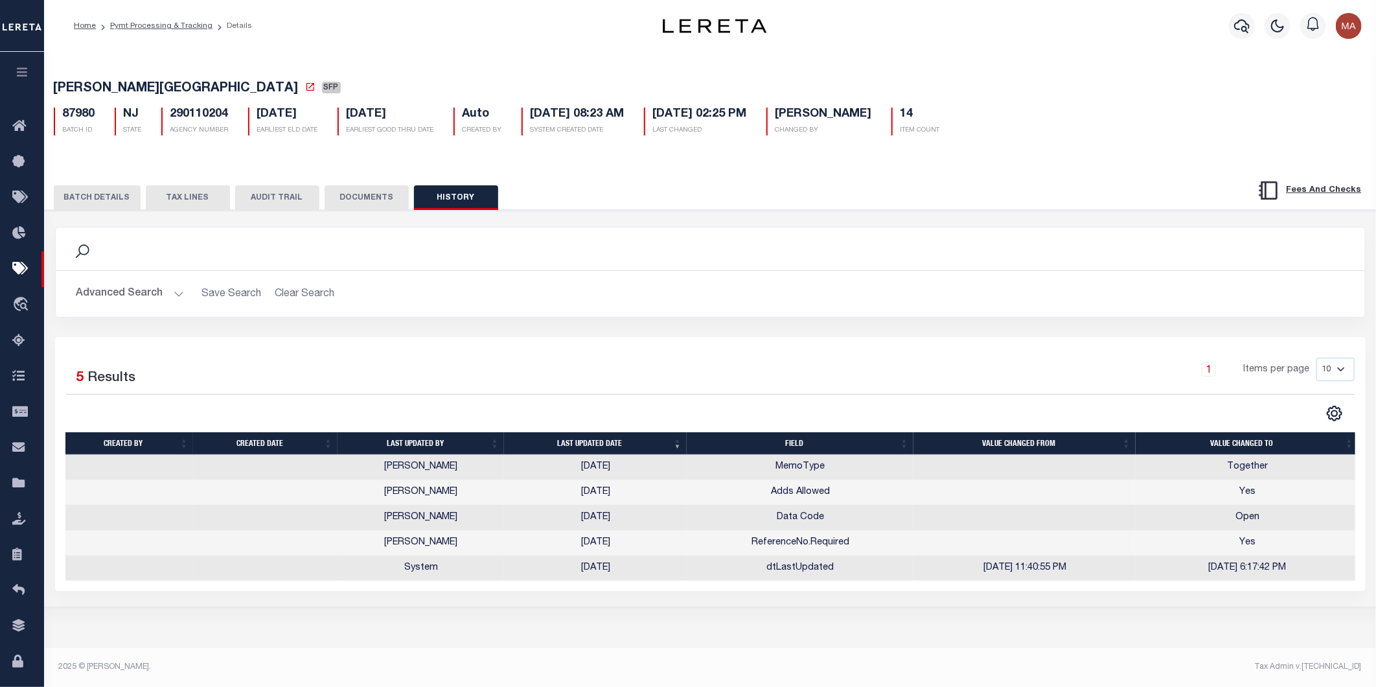
drag, startPoint x: 299, startPoint y: 111, endPoint x: 337, endPoint y: 128, distance: 42.0
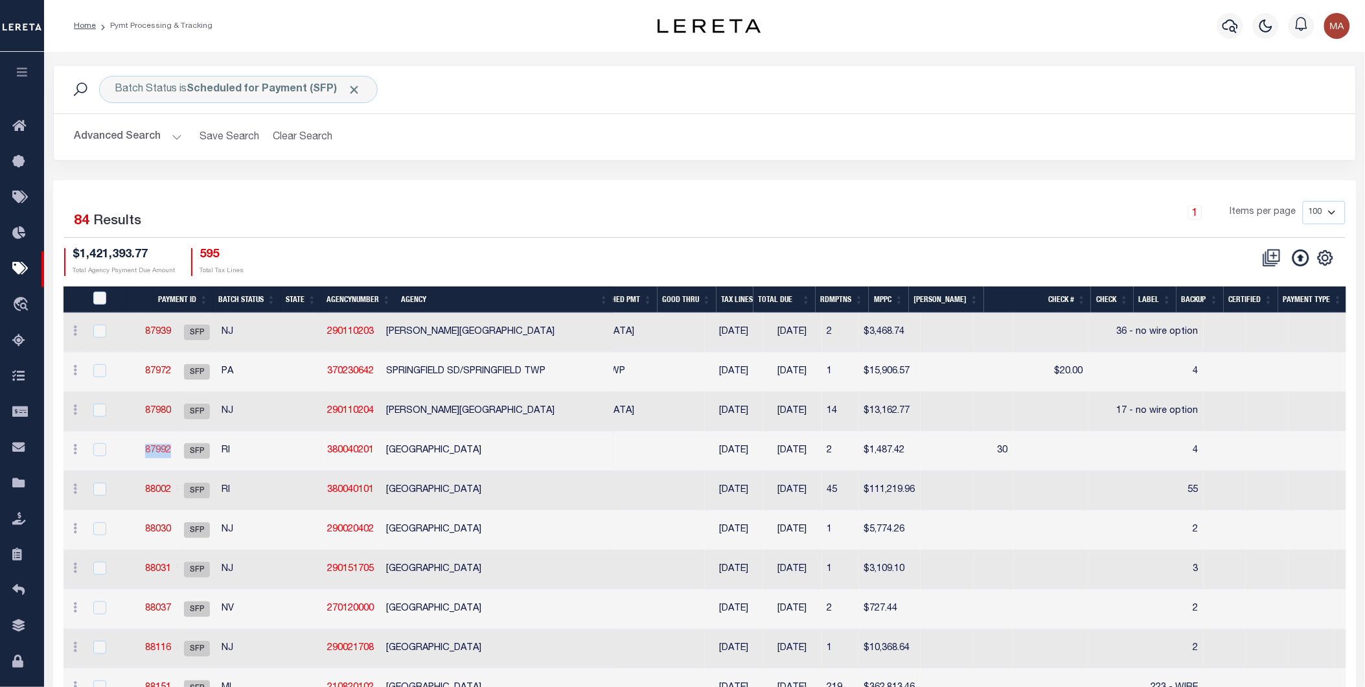
drag, startPoint x: 198, startPoint y: 452, endPoint x: 170, endPoint y: 454, distance: 27.9
click at [170, 454] on td "87992" at bounding box center [158, 452] width 38 height 40
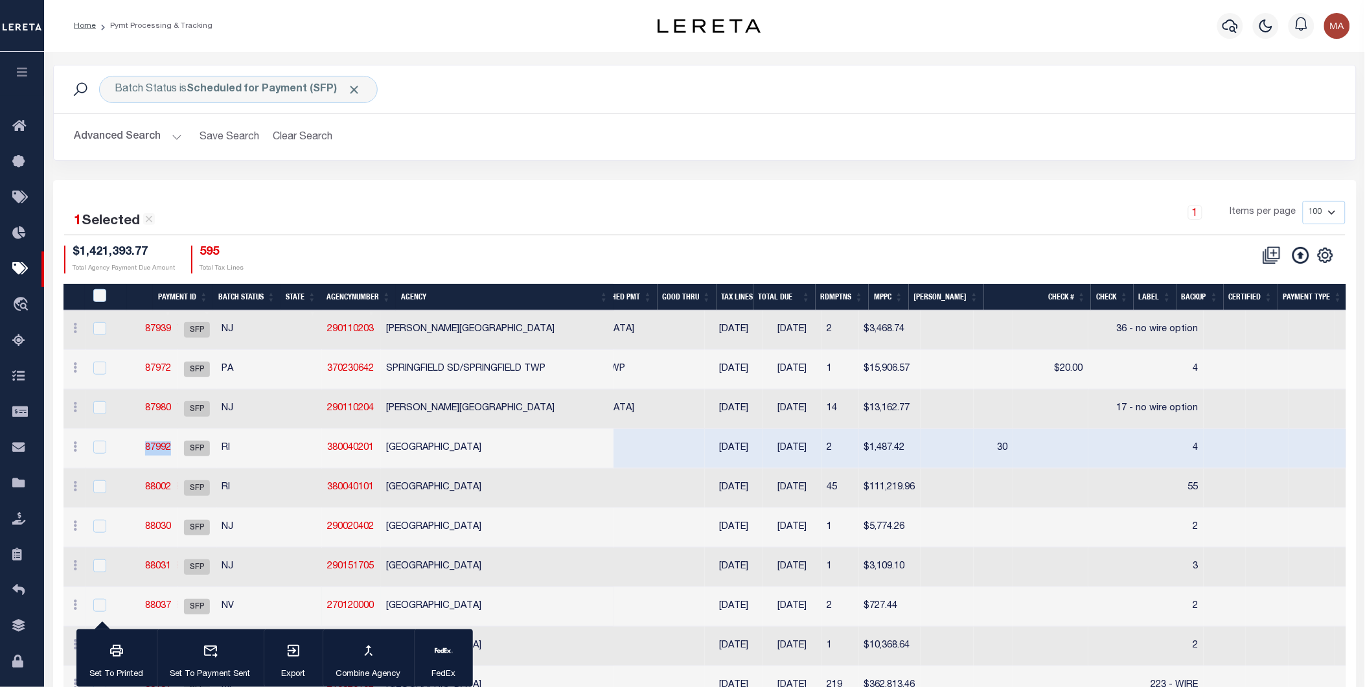
copy link "87992"
click at [178, 449] on td "87992" at bounding box center [158, 449] width 38 height 40
checkbox input "false"
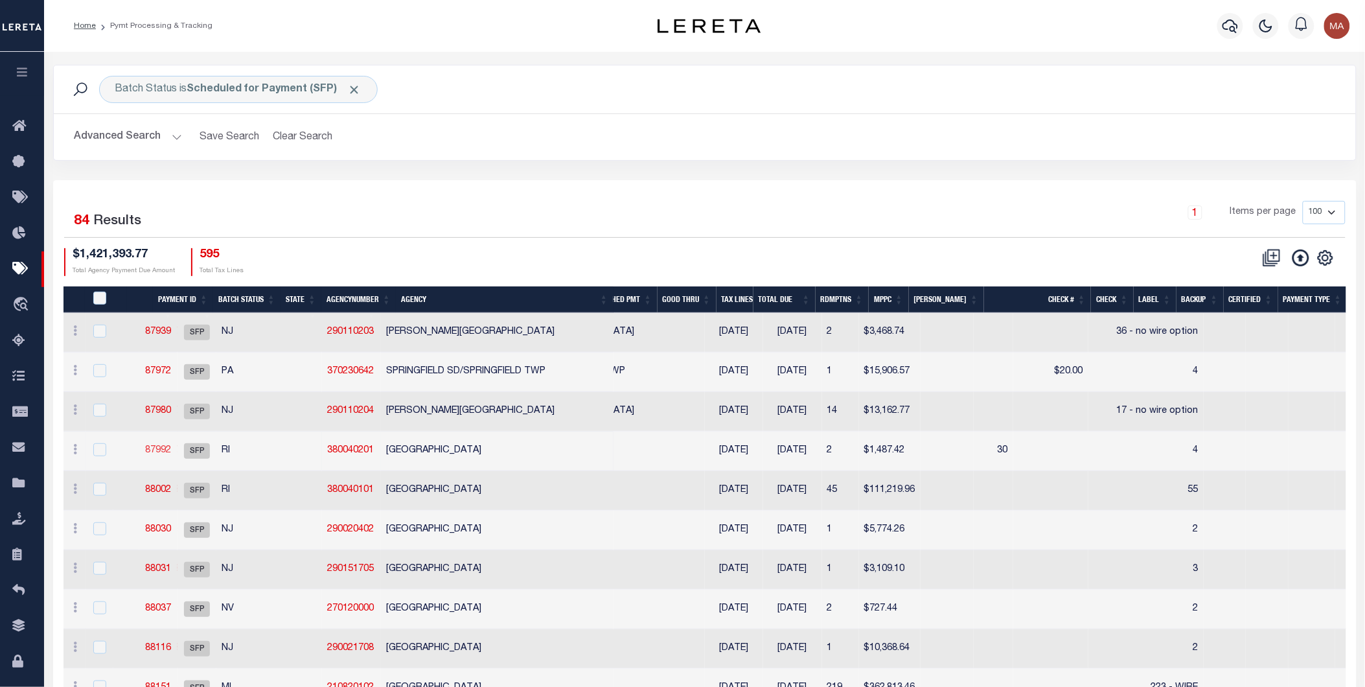
click at [171, 450] on link "87992" at bounding box center [158, 450] width 26 height 9
type input "4"
type input "Barbara"
type input "QLTY"
select select
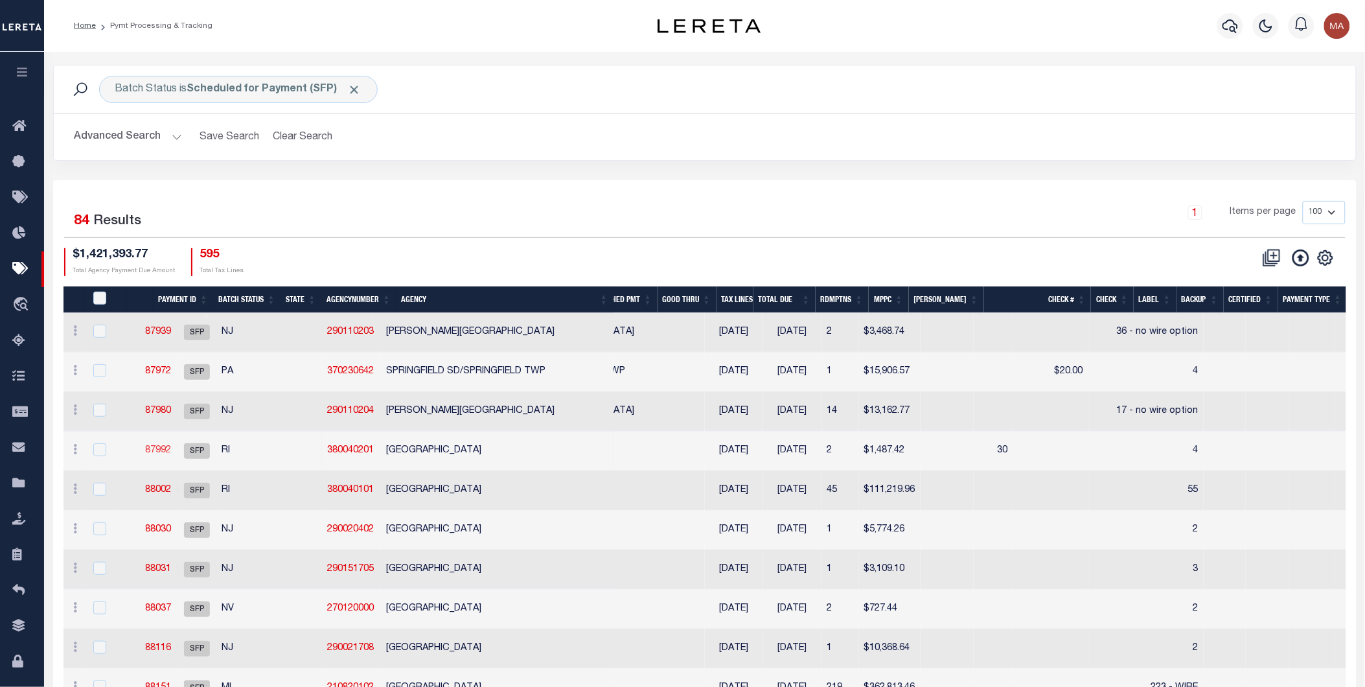
select select "2"
select select "70"
select select "2"
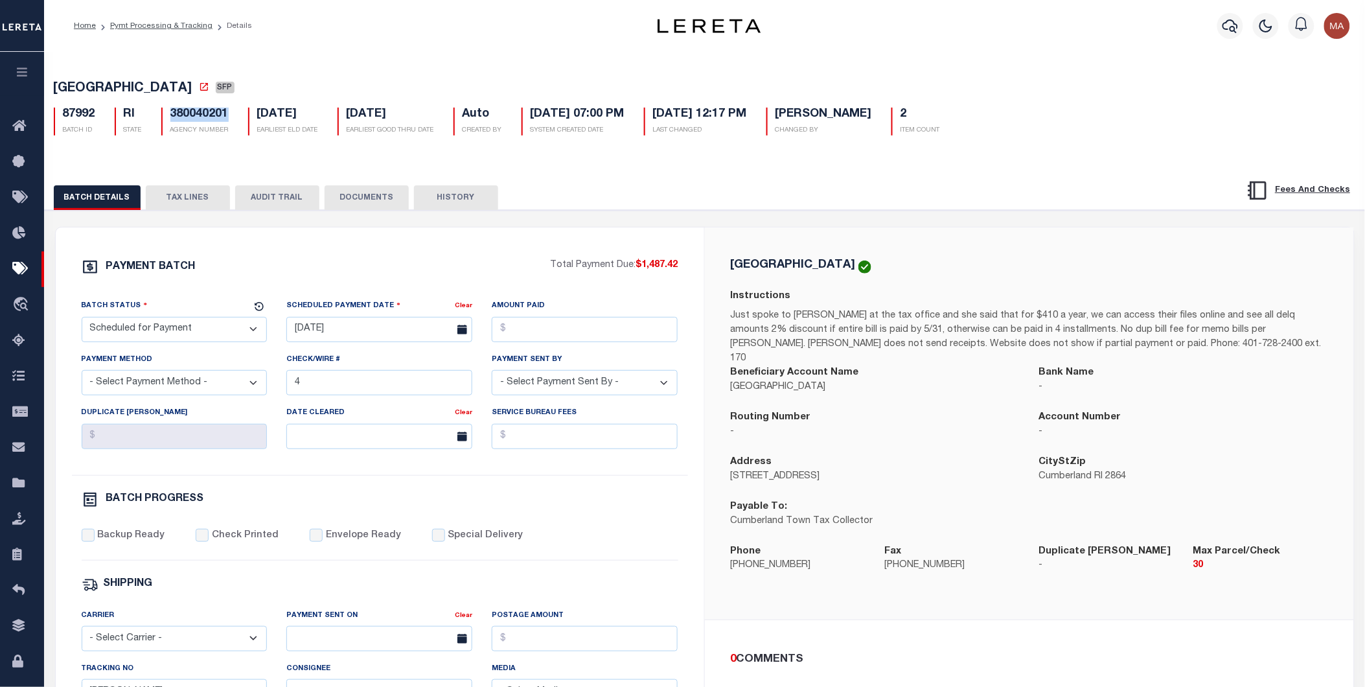
drag, startPoint x: 229, startPoint y: 121, endPoint x: 171, endPoint y: 119, distance: 58.3
click at [171, 119] on div "380040201 AGENCY NUMBER" at bounding box center [195, 122] width 87 height 28
copy h5 "380040201"
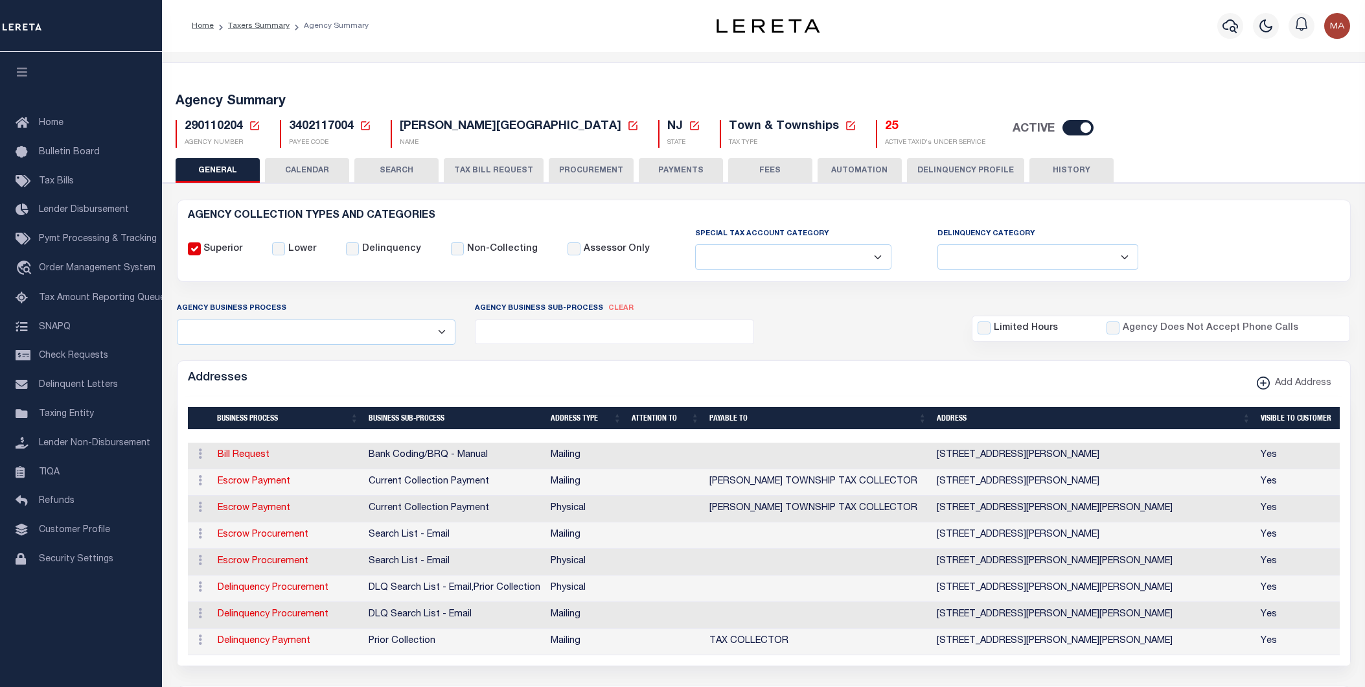
select select
select select "68"
select select "false"
select select "1"
select select "true"
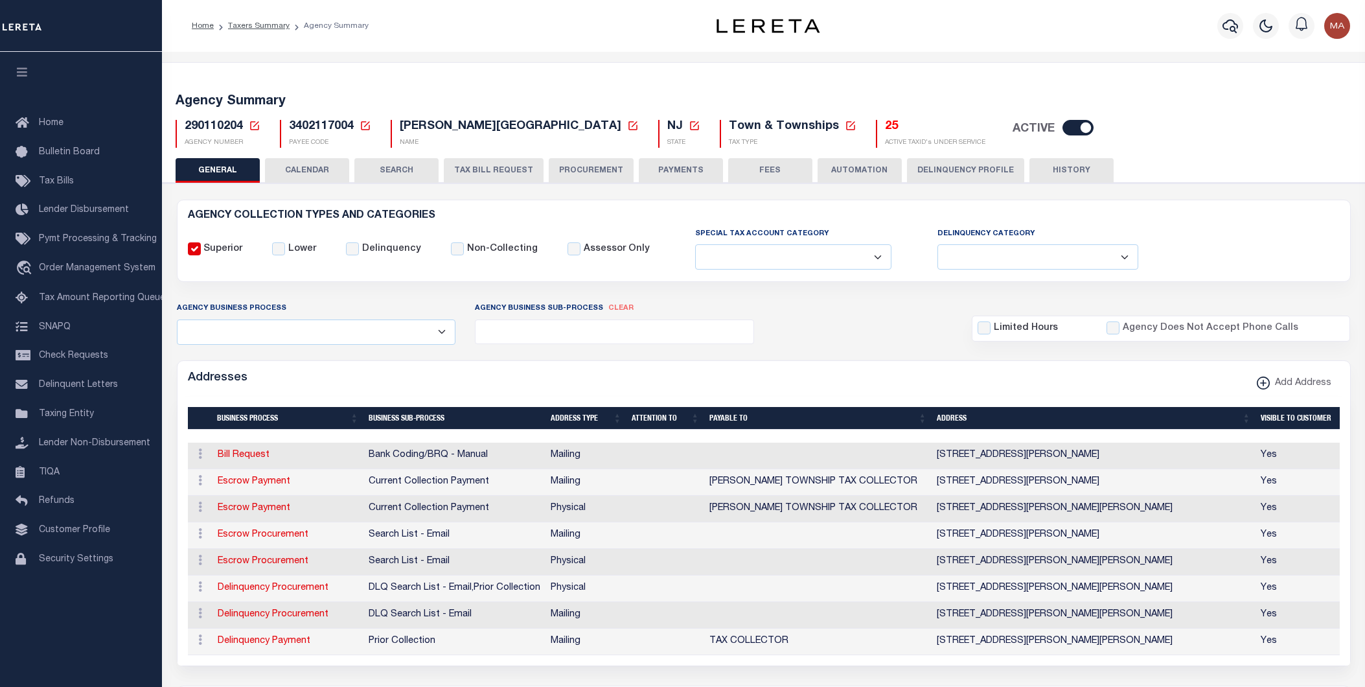
select select "5"
select select "73"
select select "44"
select select "49"
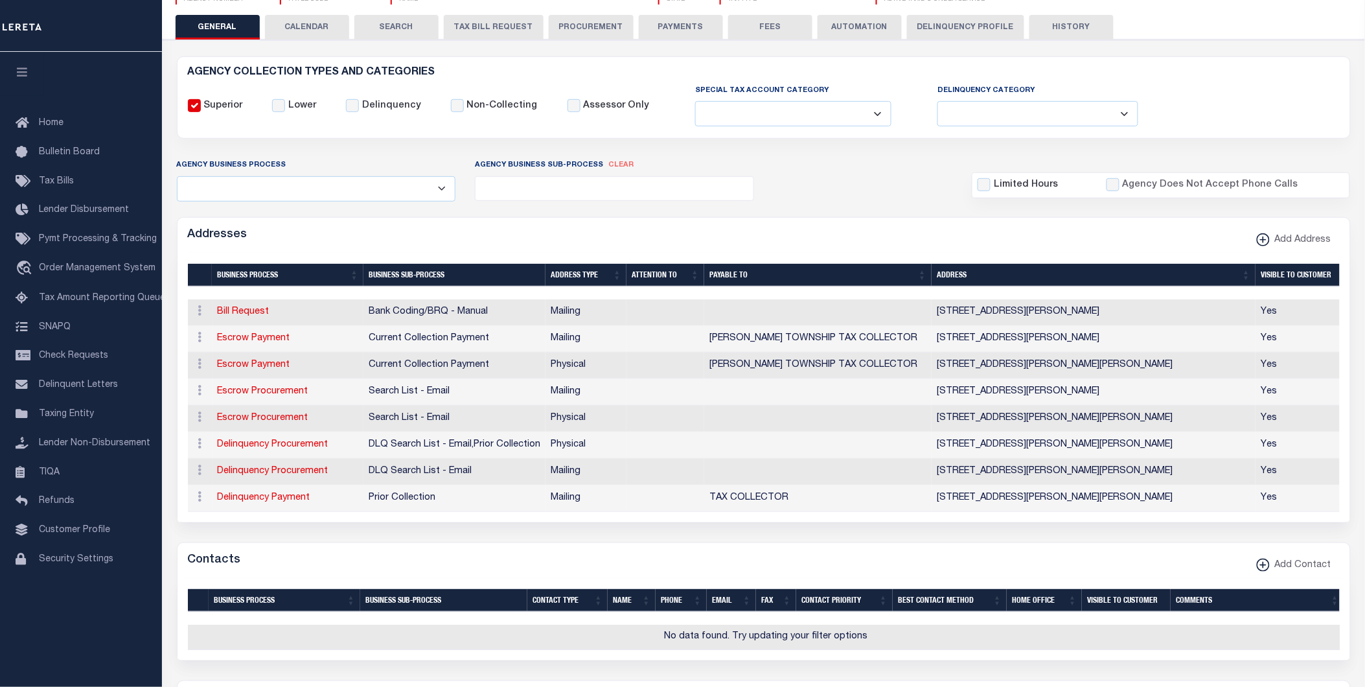
click at [687, 22] on button "PAYMENTS" at bounding box center [681, 27] width 84 height 25
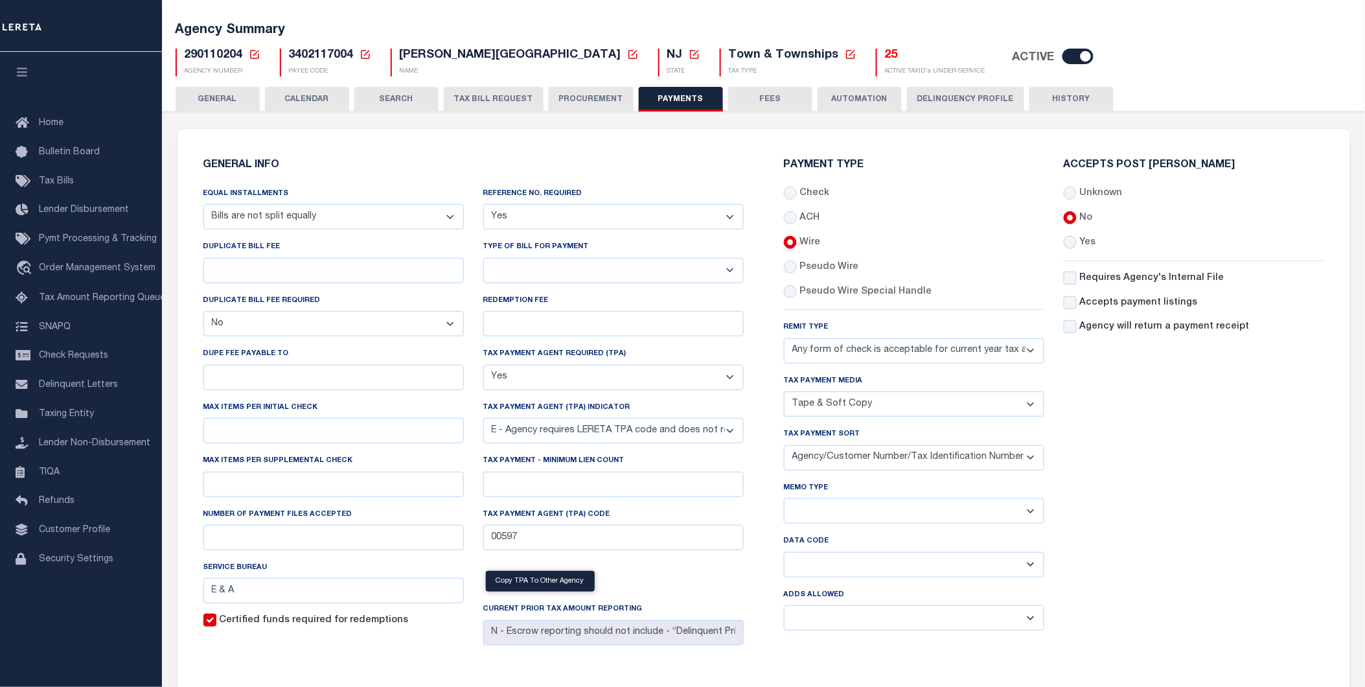
scroll to position [0, 0]
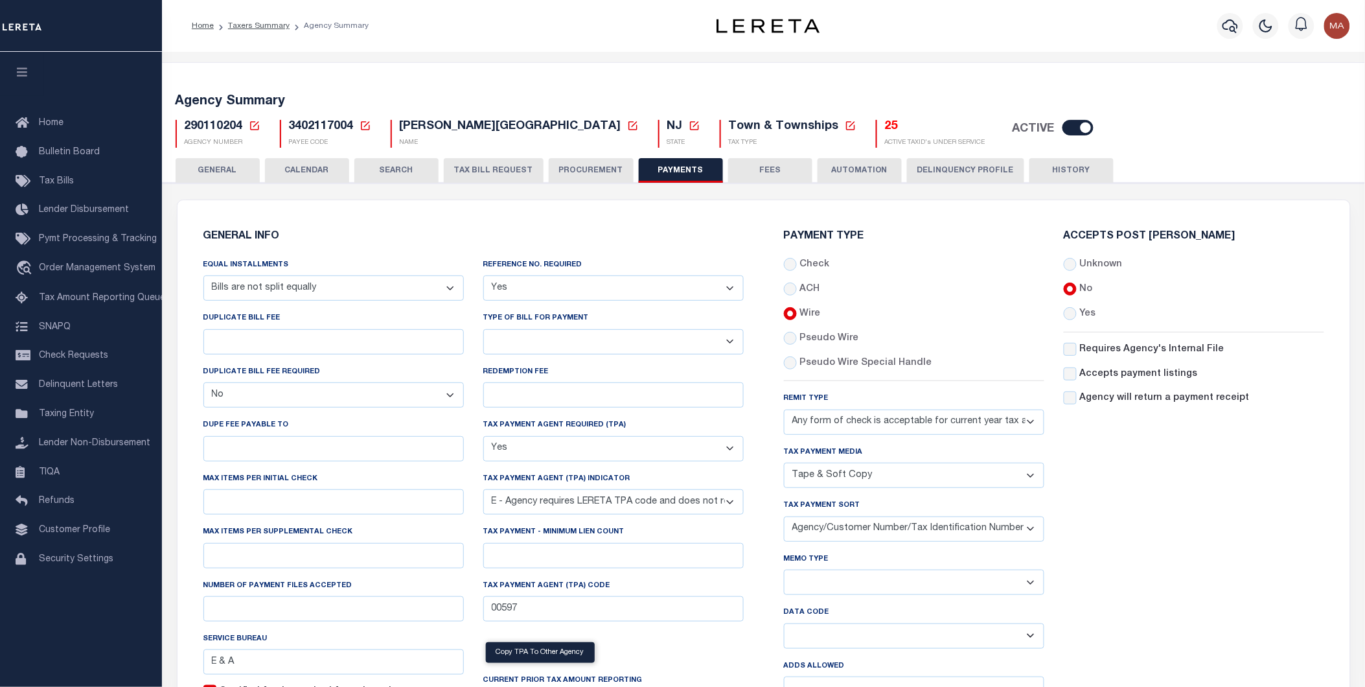
click at [1061, 173] on button "HISTORY" at bounding box center [1072, 170] width 84 height 25
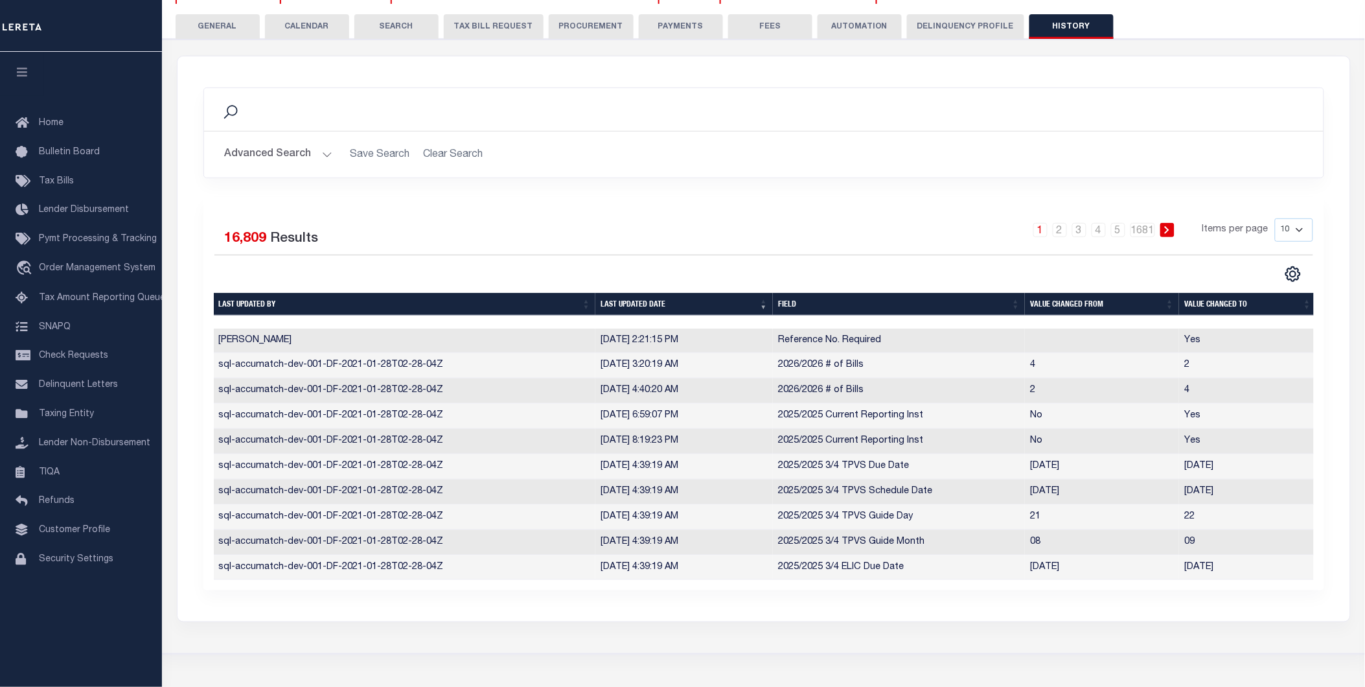
scroll to position [198, 0]
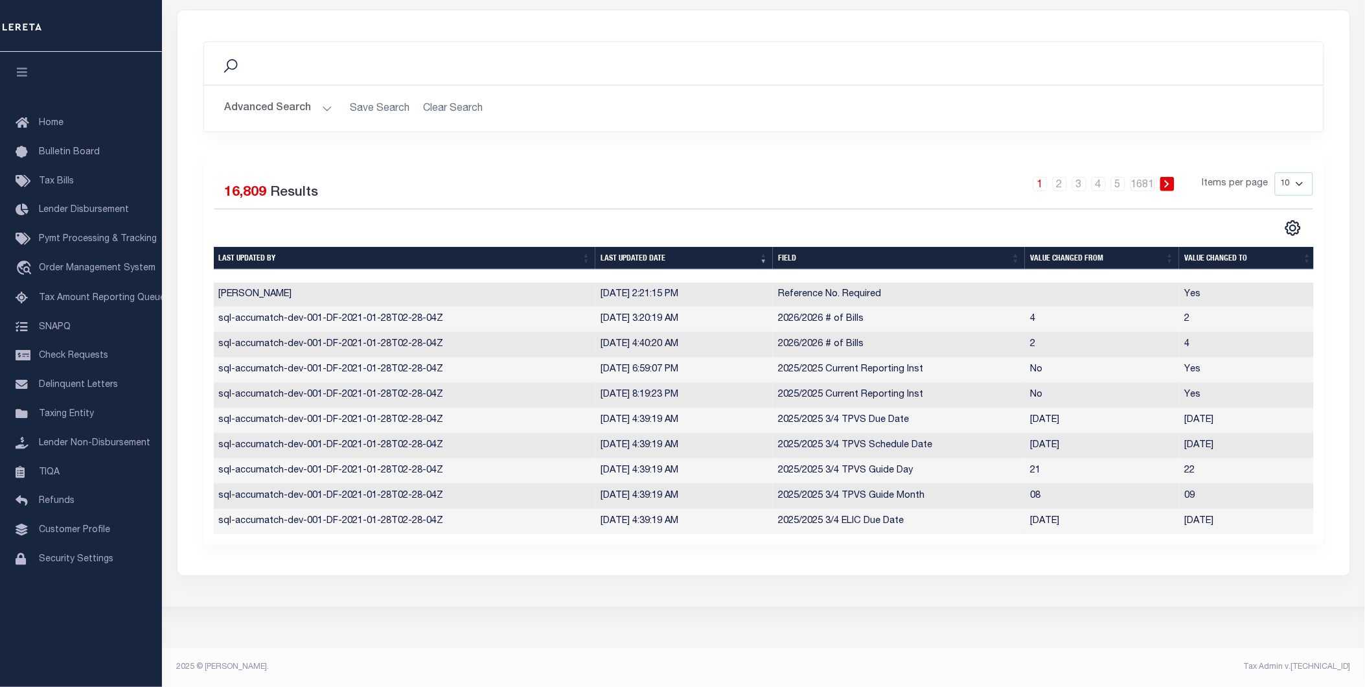
click at [648, 248] on th "Last updated date" at bounding box center [684, 258] width 178 height 23
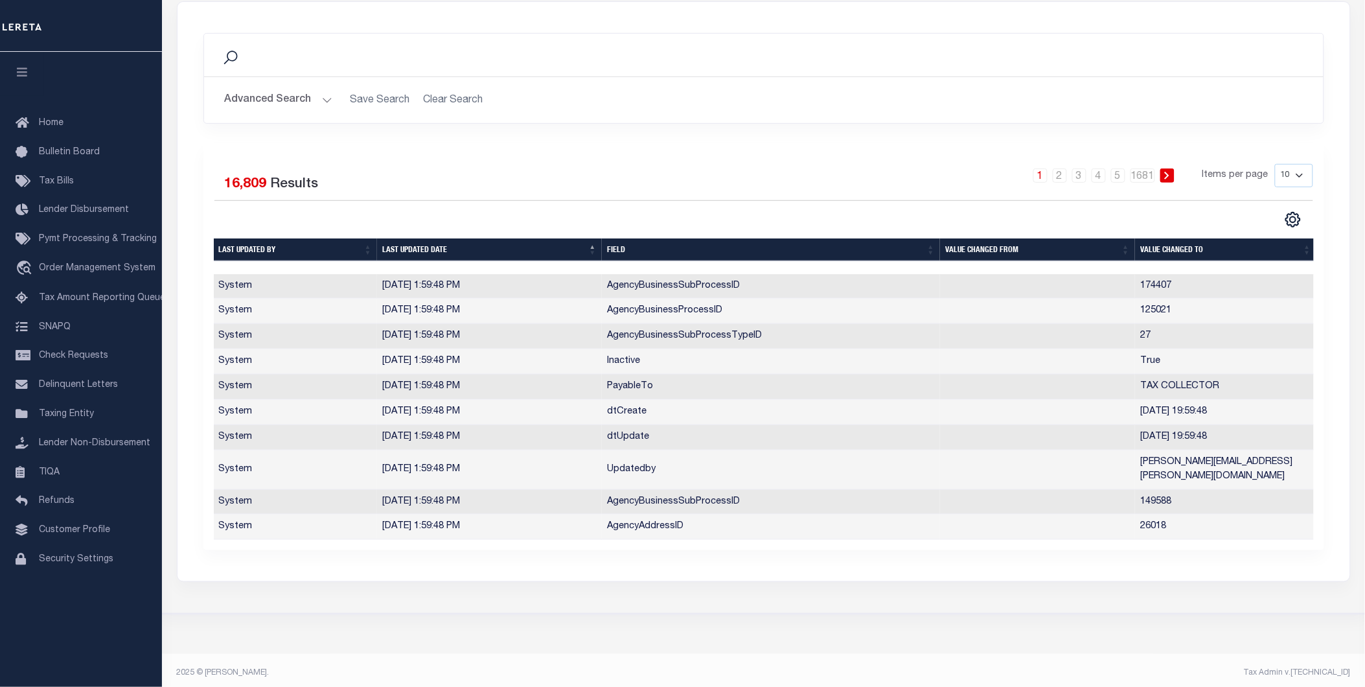
click at [455, 254] on th "Last updated date" at bounding box center [489, 249] width 225 height 23
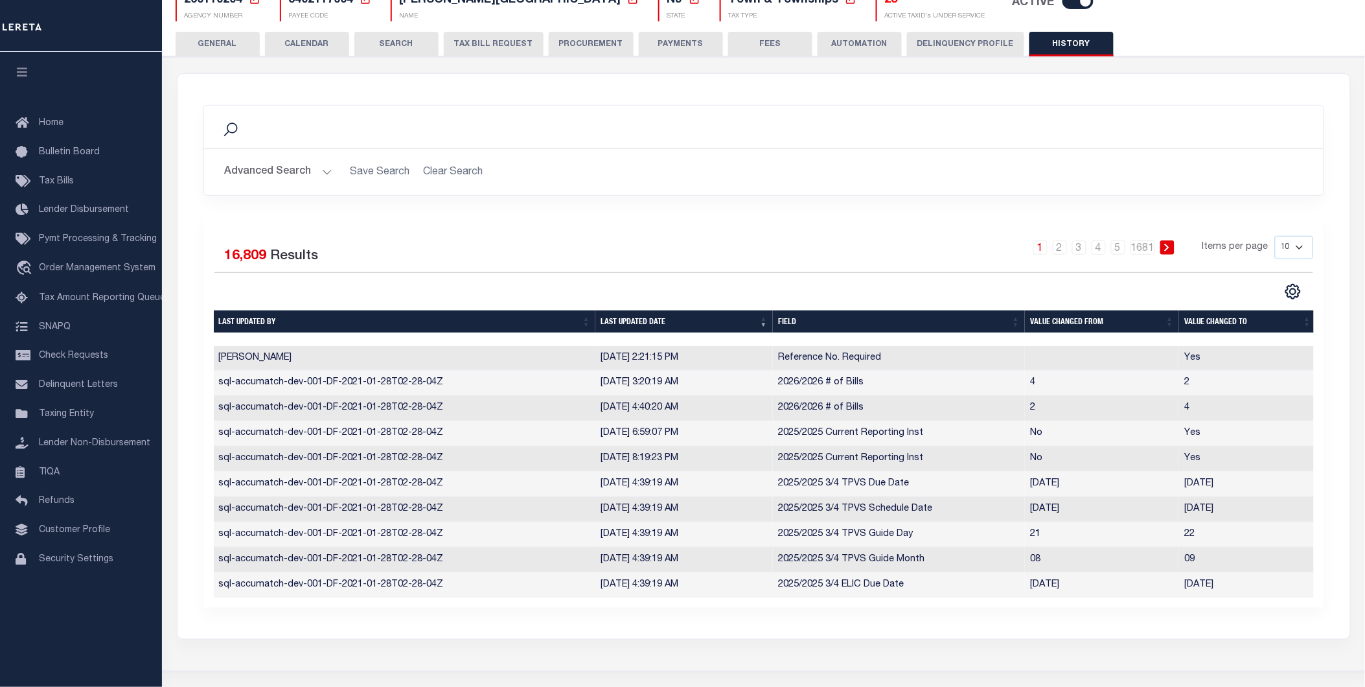
scroll to position [0, 0]
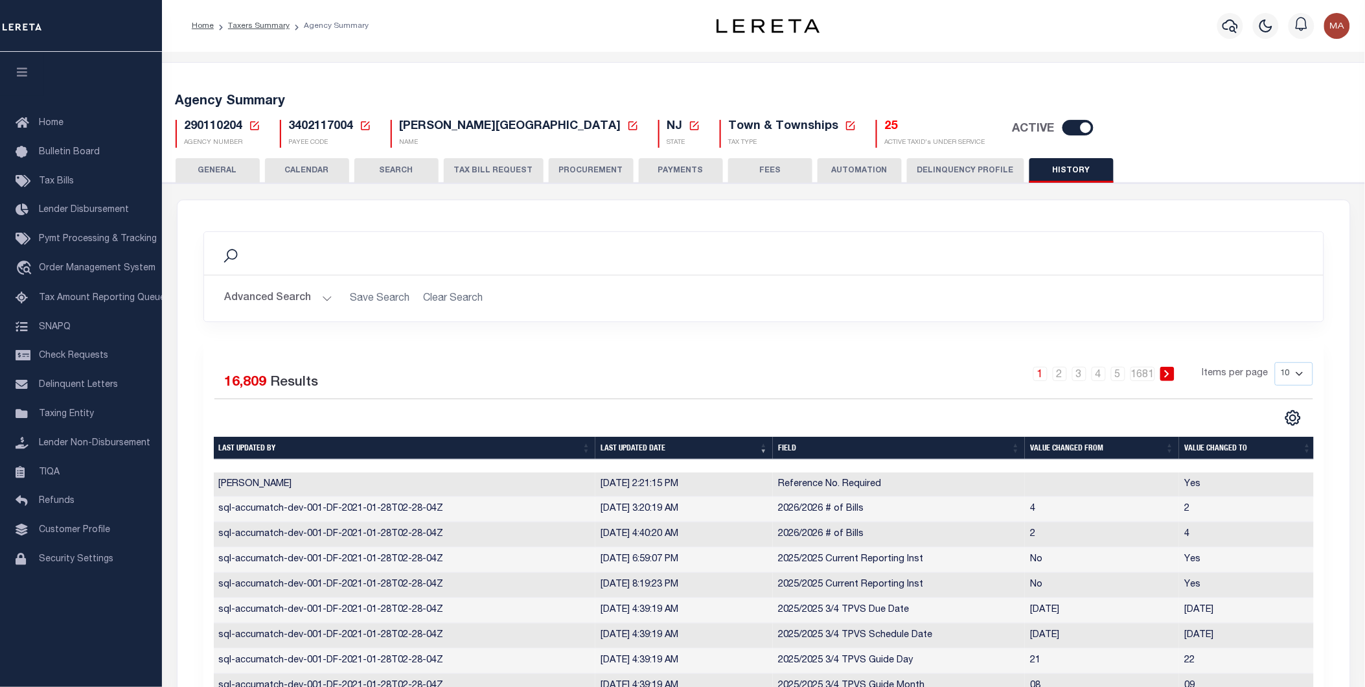
click at [681, 168] on button "PAYMENTS" at bounding box center [681, 170] width 84 height 25
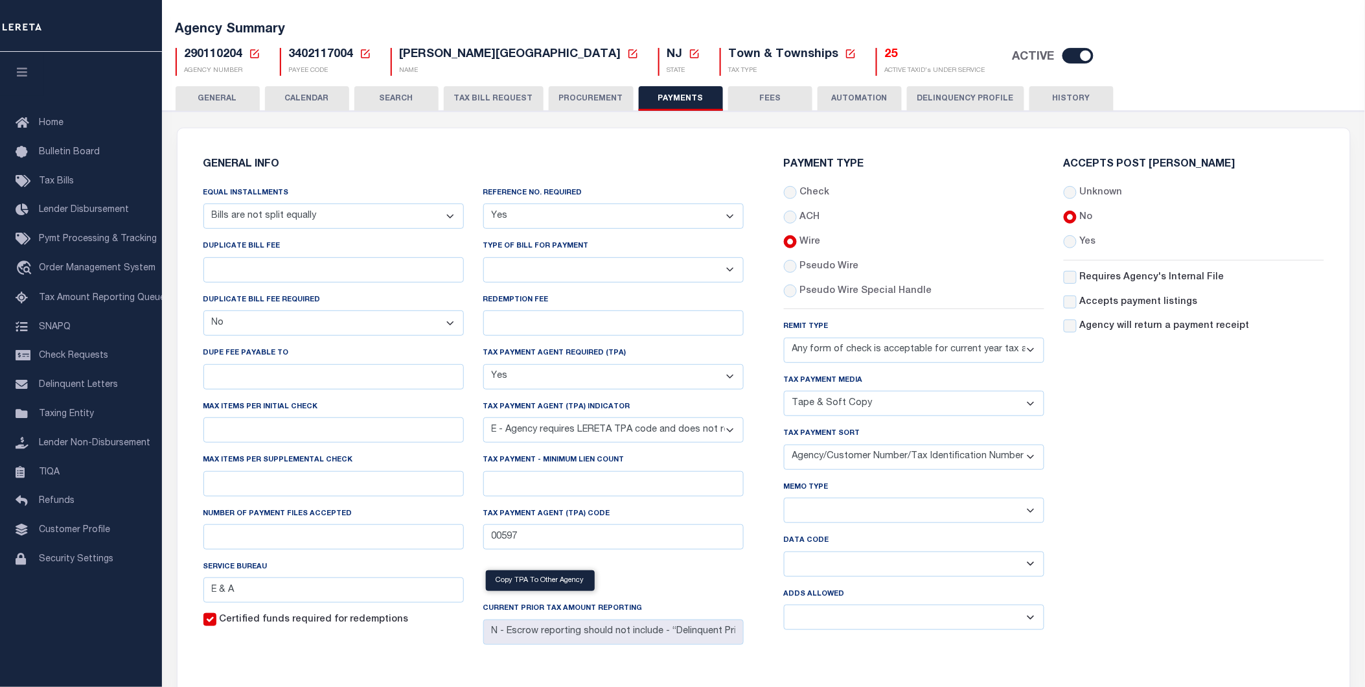
scroll to position [144, 0]
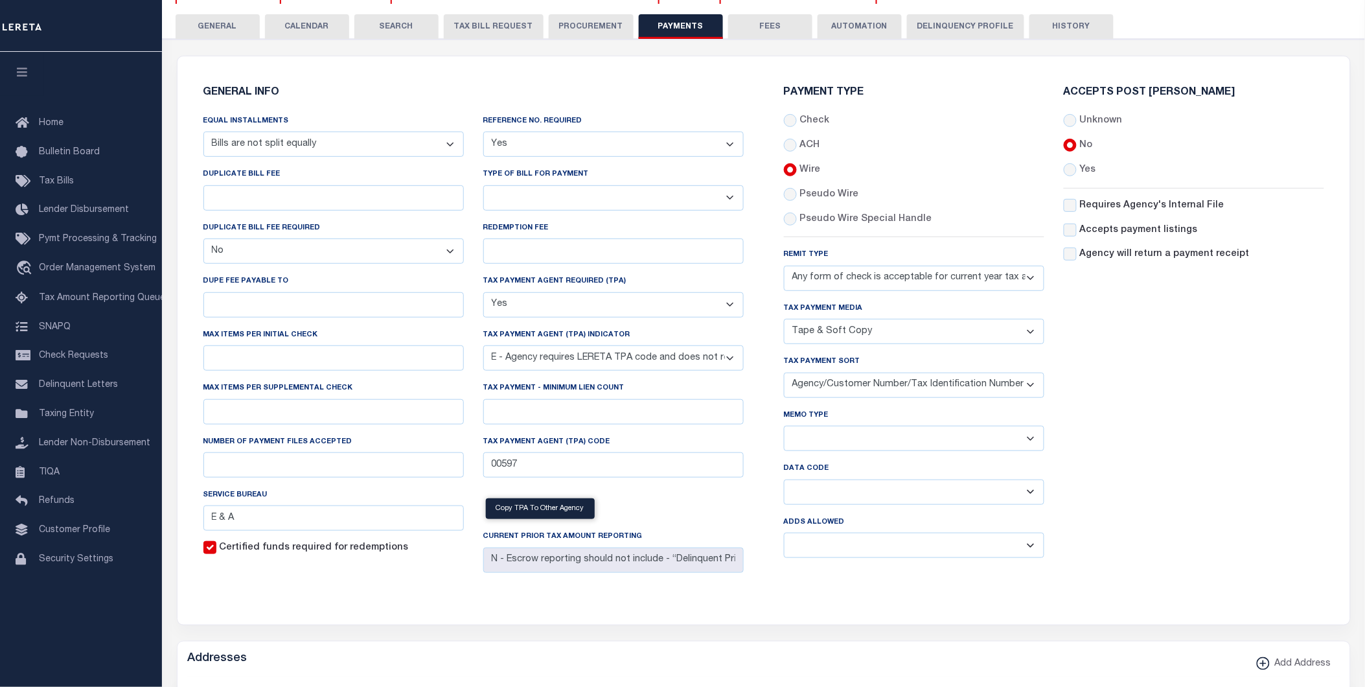
click at [846, 492] on select "Balance Due Mortgage Open Prior Supplemental" at bounding box center [914, 492] width 260 height 25
click at [856, 430] on select "Separate Together" at bounding box center [914, 438] width 260 height 25
select select "61"
click at [784, 426] on select "Separate Together" at bounding box center [914, 438] width 260 height 25
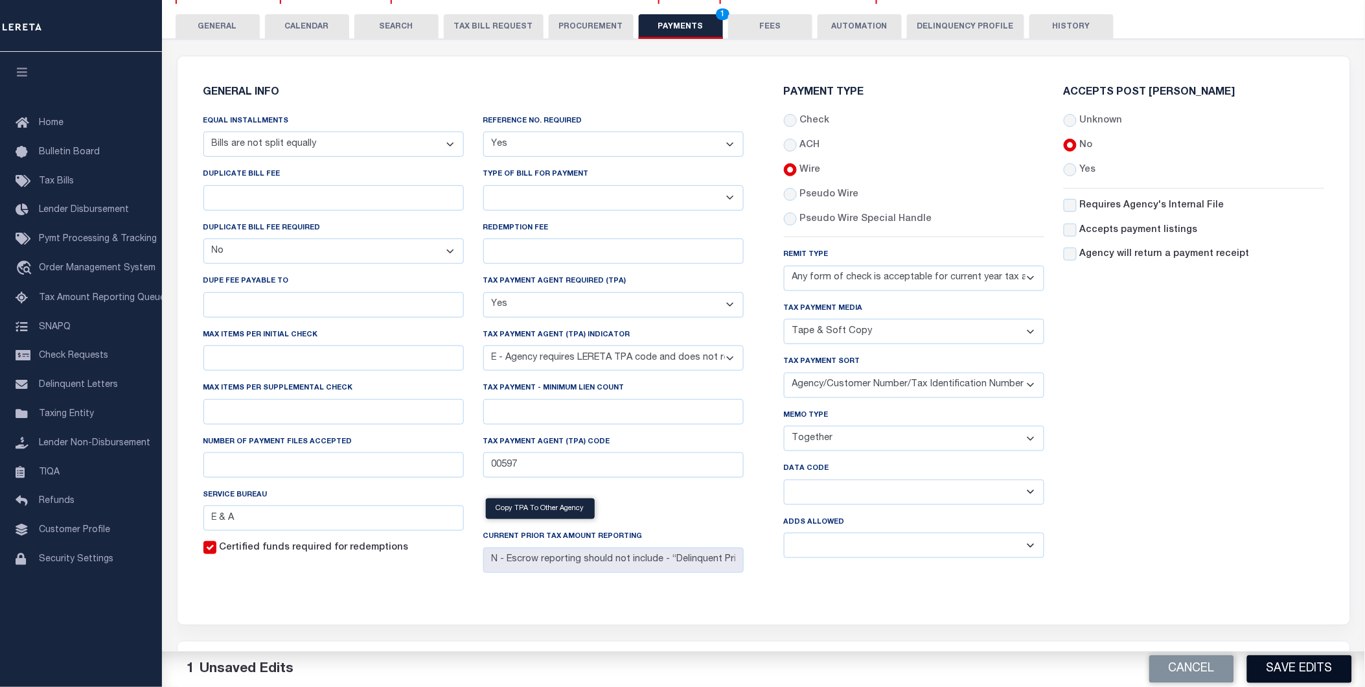
click at [1286, 668] on button "Save Edits" at bounding box center [1299, 669] width 105 height 28
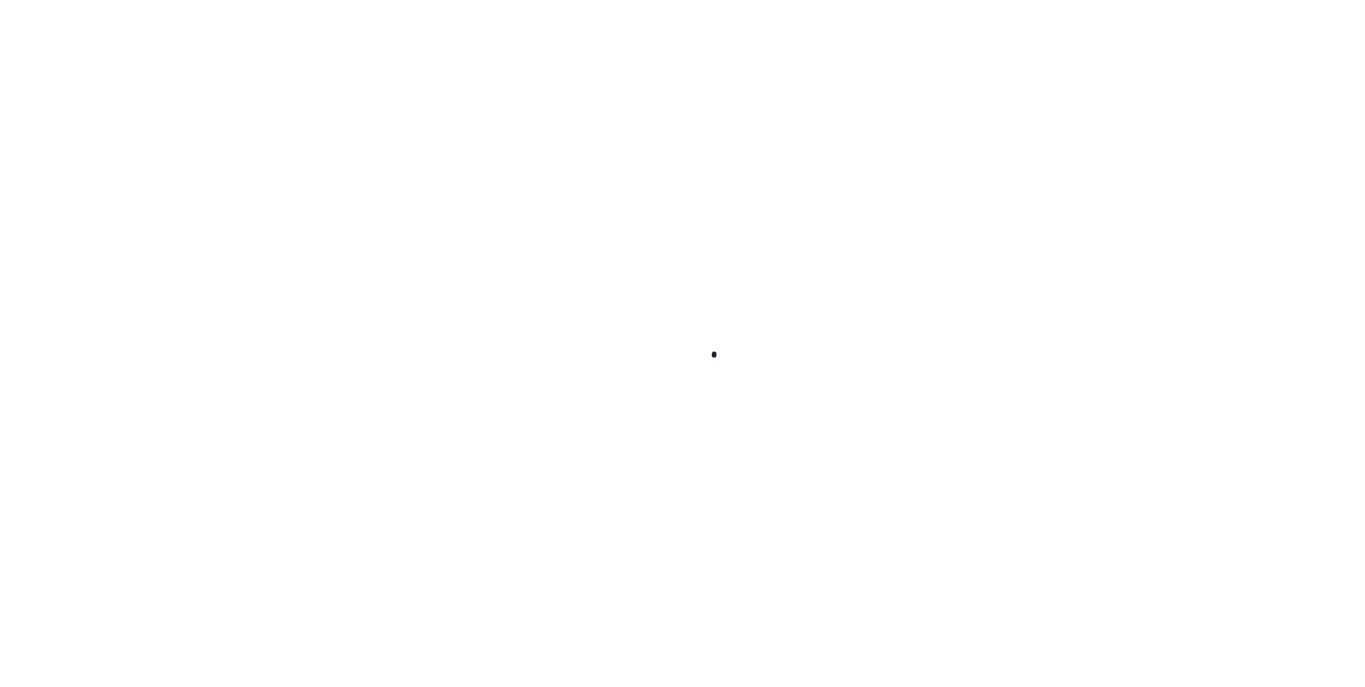
select select
checkbox input "false"
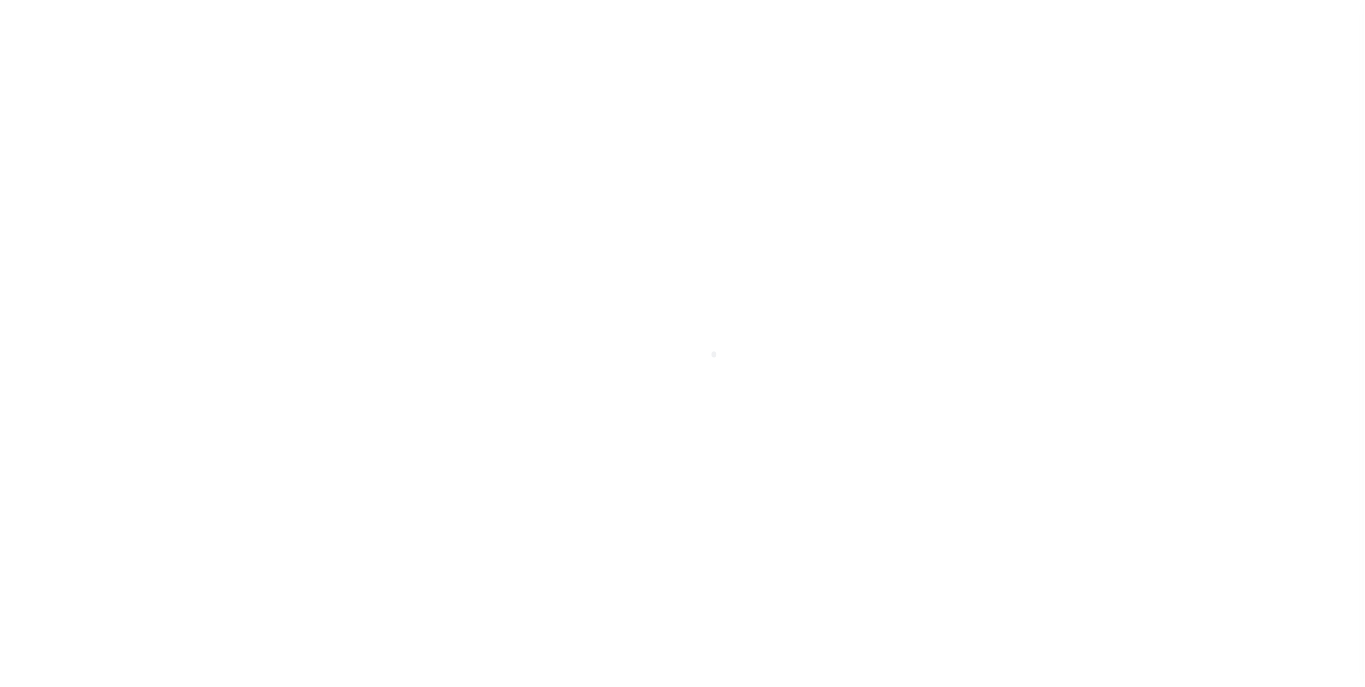
checkbox input "false"
type input "3402117004"
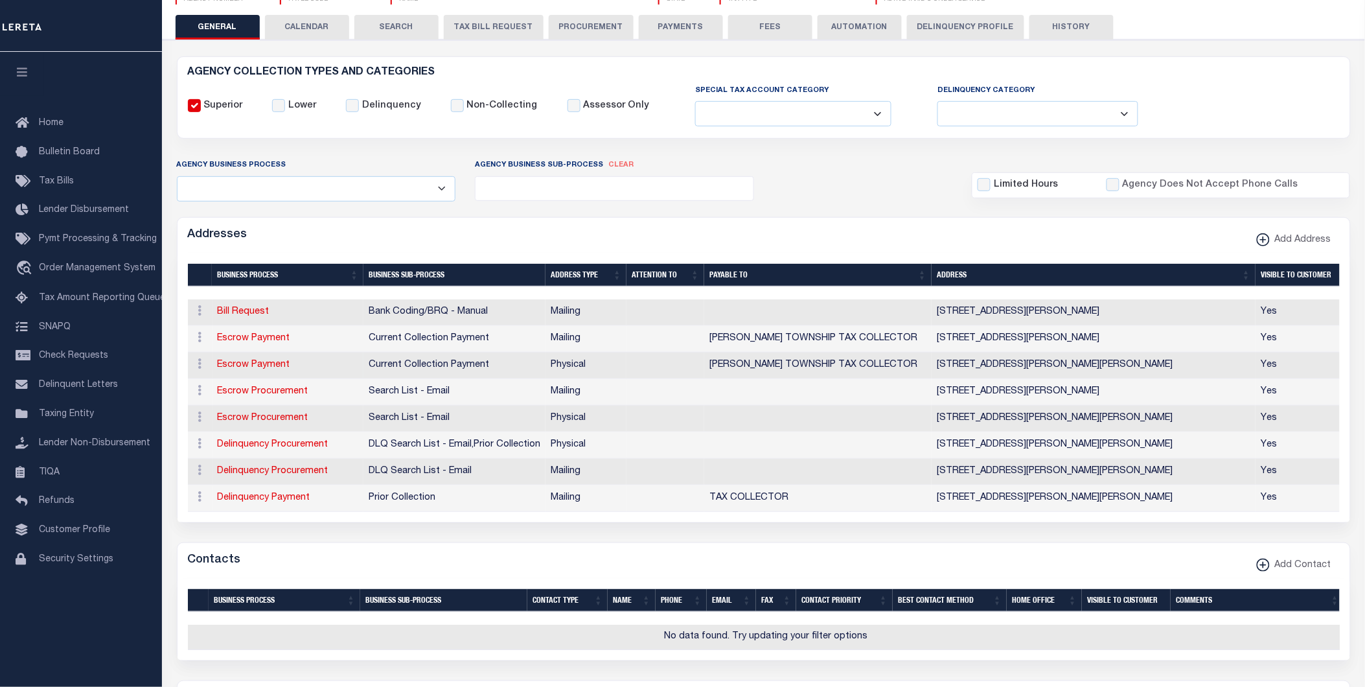
scroll to position [71, 0]
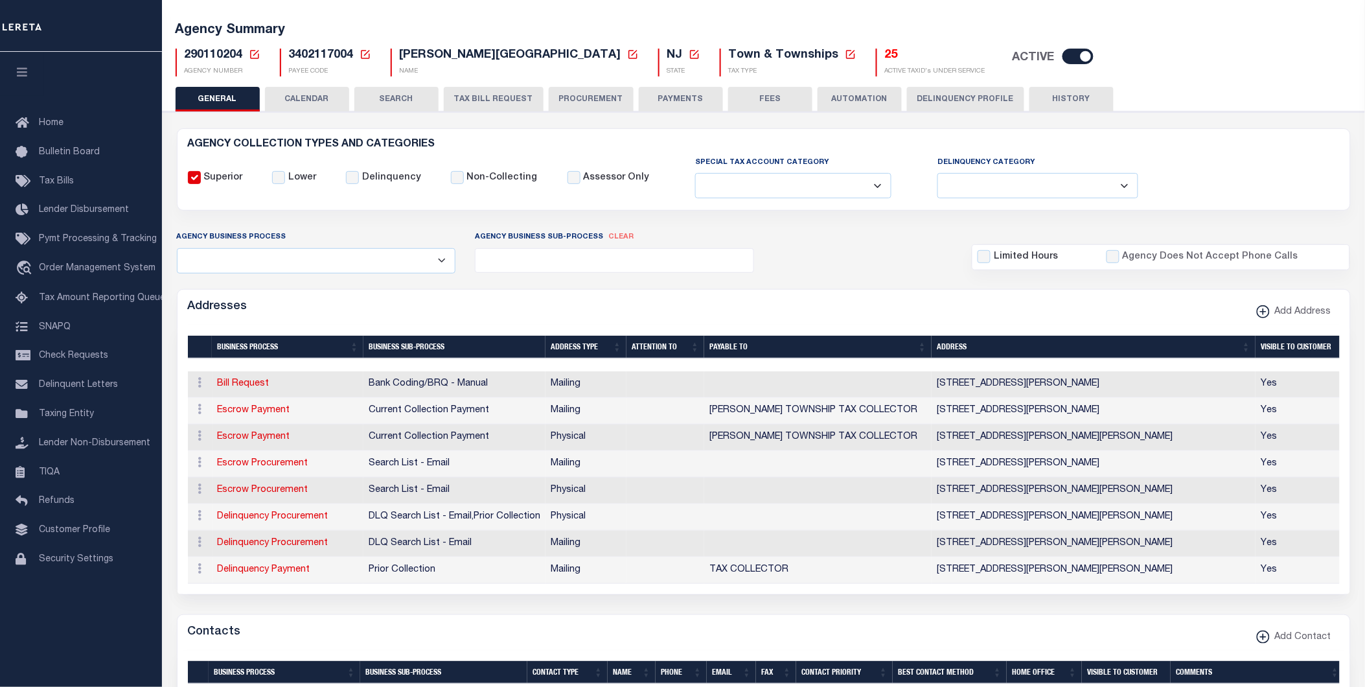
drag, startPoint x: 674, startPoint y: 100, endPoint x: 941, endPoint y: 273, distance: 318.1
click at [674, 100] on button "PAYMENTS" at bounding box center [681, 99] width 84 height 25
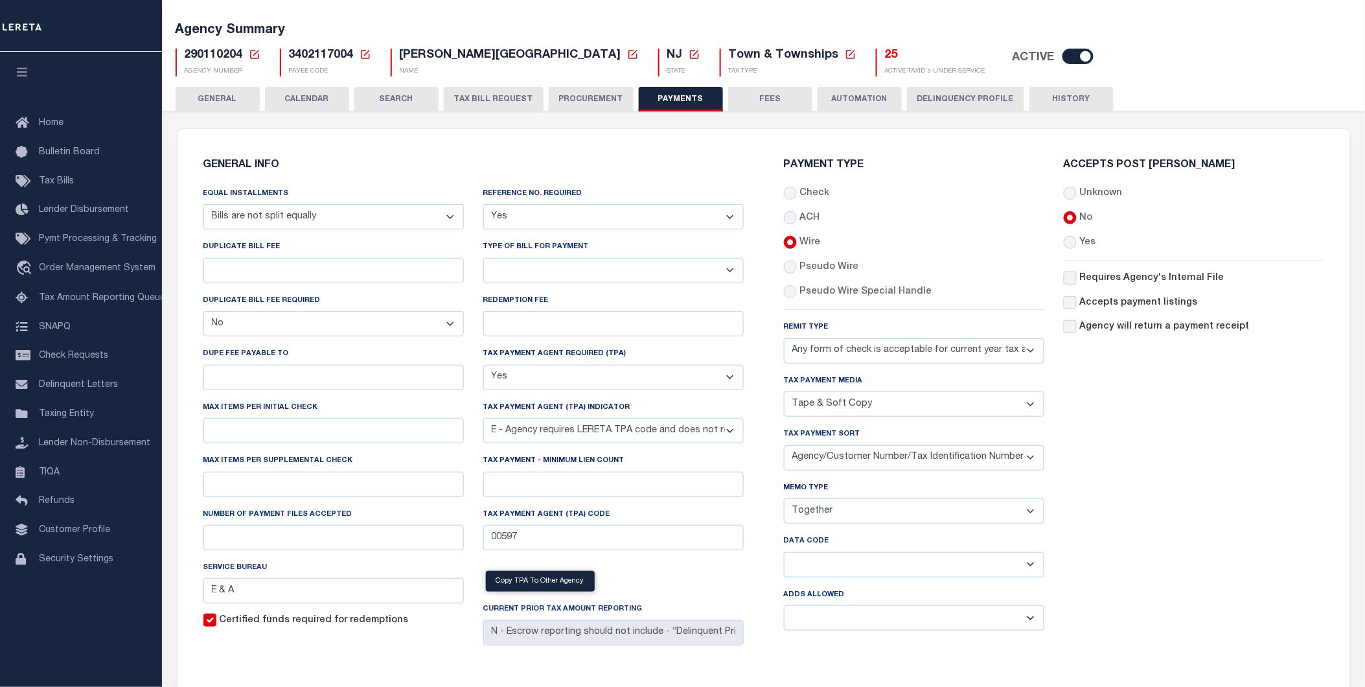
click at [1060, 98] on button "HISTORY" at bounding box center [1072, 99] width 84 height 25
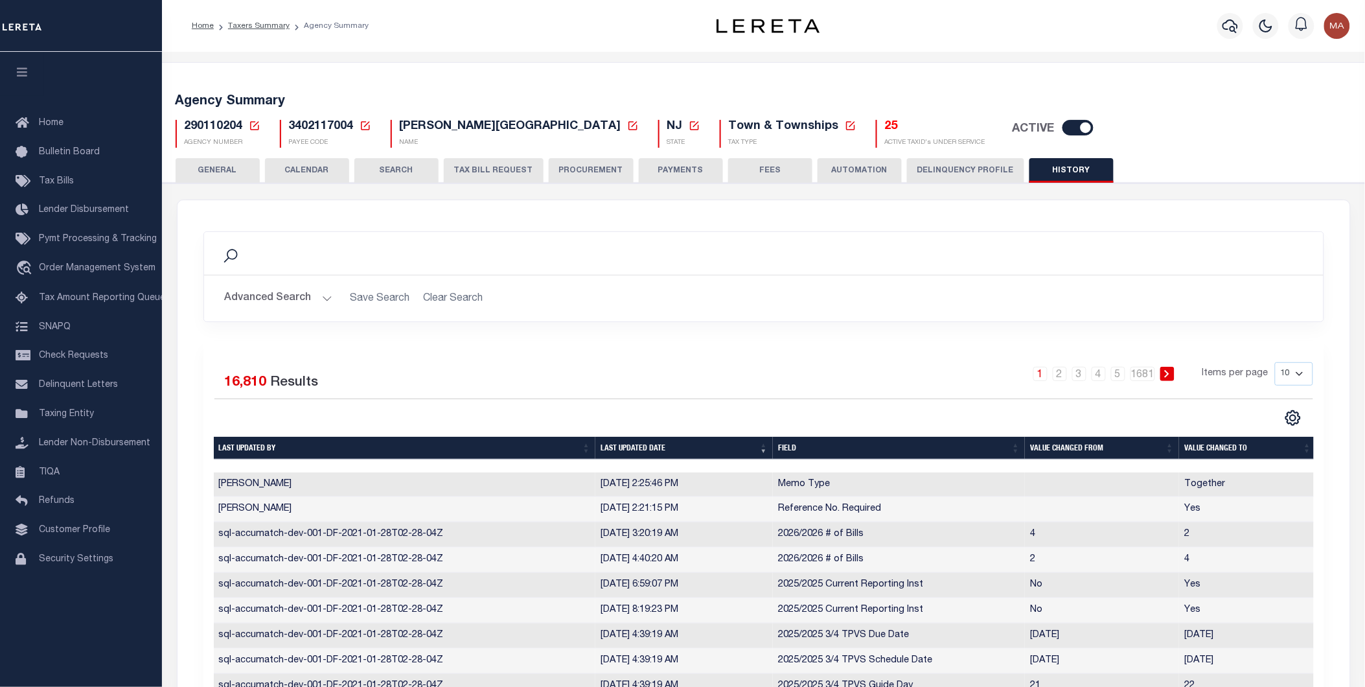
click at [676, 176] on button "PAYMENTS" at bounding box center [681, 170] width 84 height 25
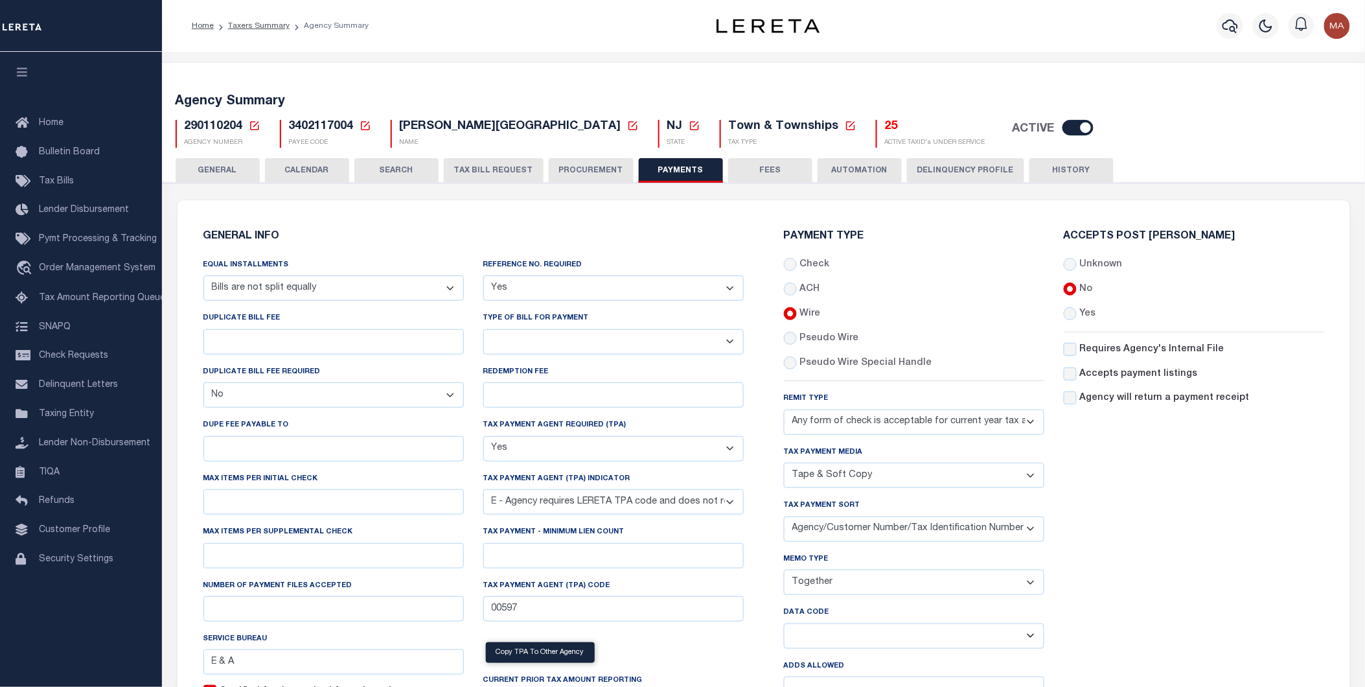
scroll to position [72, 0]
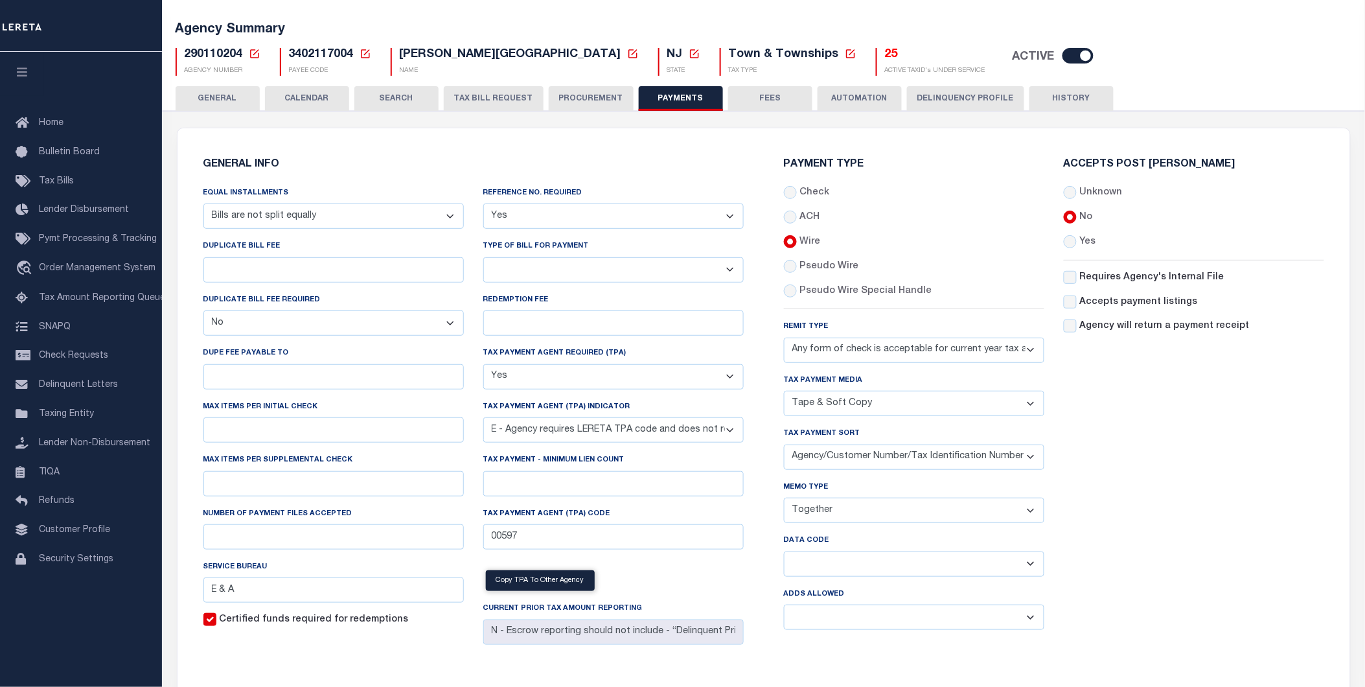
click at [1070, 95] on button "HISTORY" at bounding box center [1072, 98] width 84 height 25
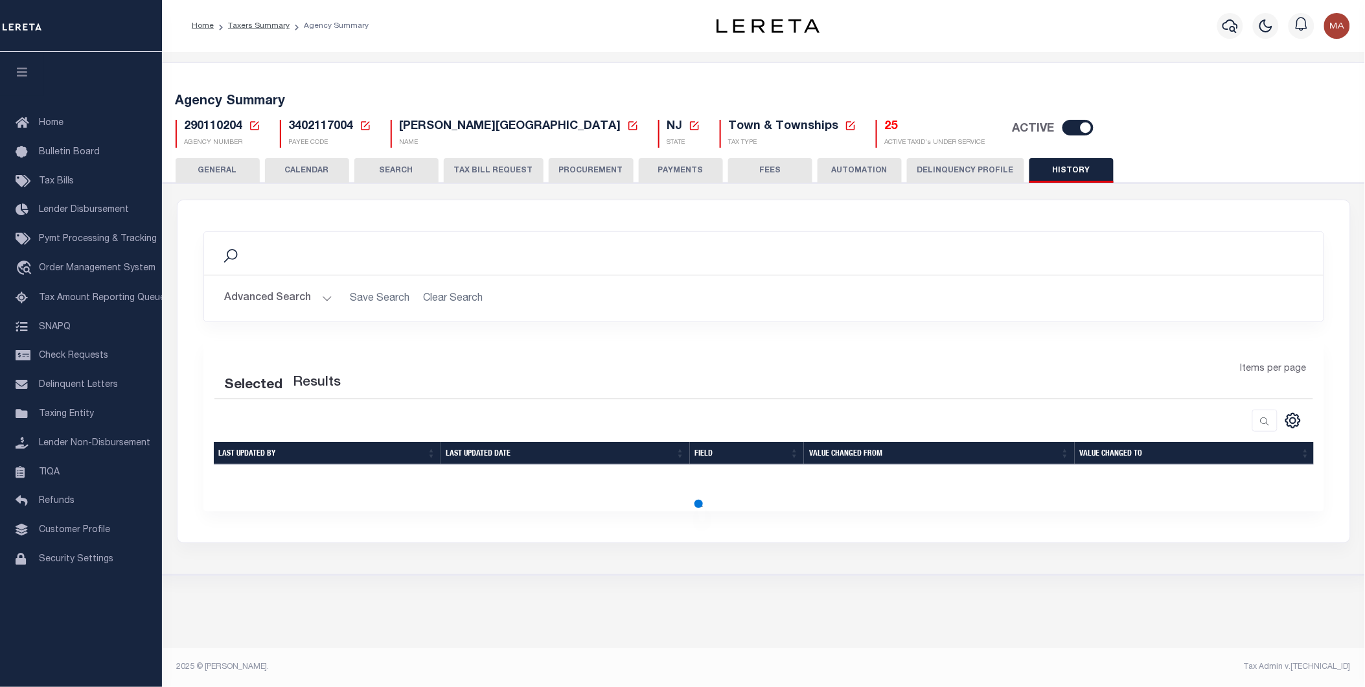
scroll to position [0, 0]
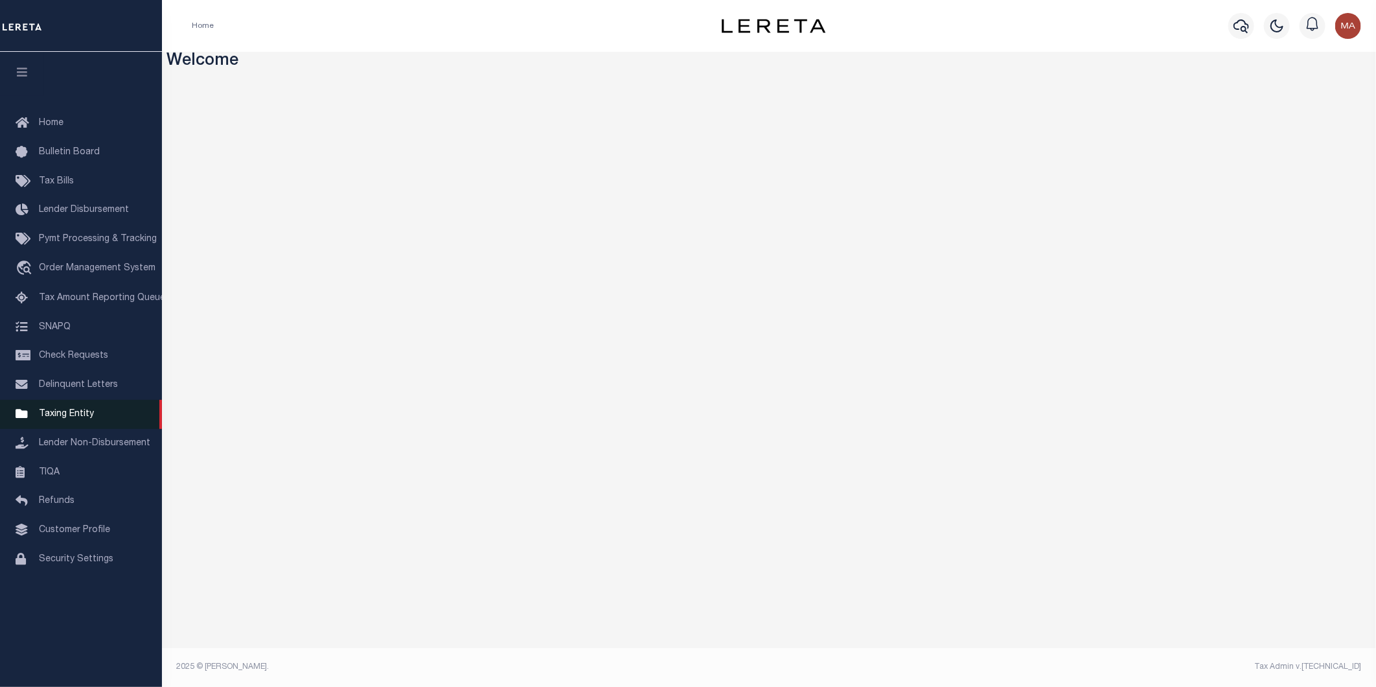
click at [78, 411] on span "Taxing Entity" at bounding box center [66, 414] width 55 height 9
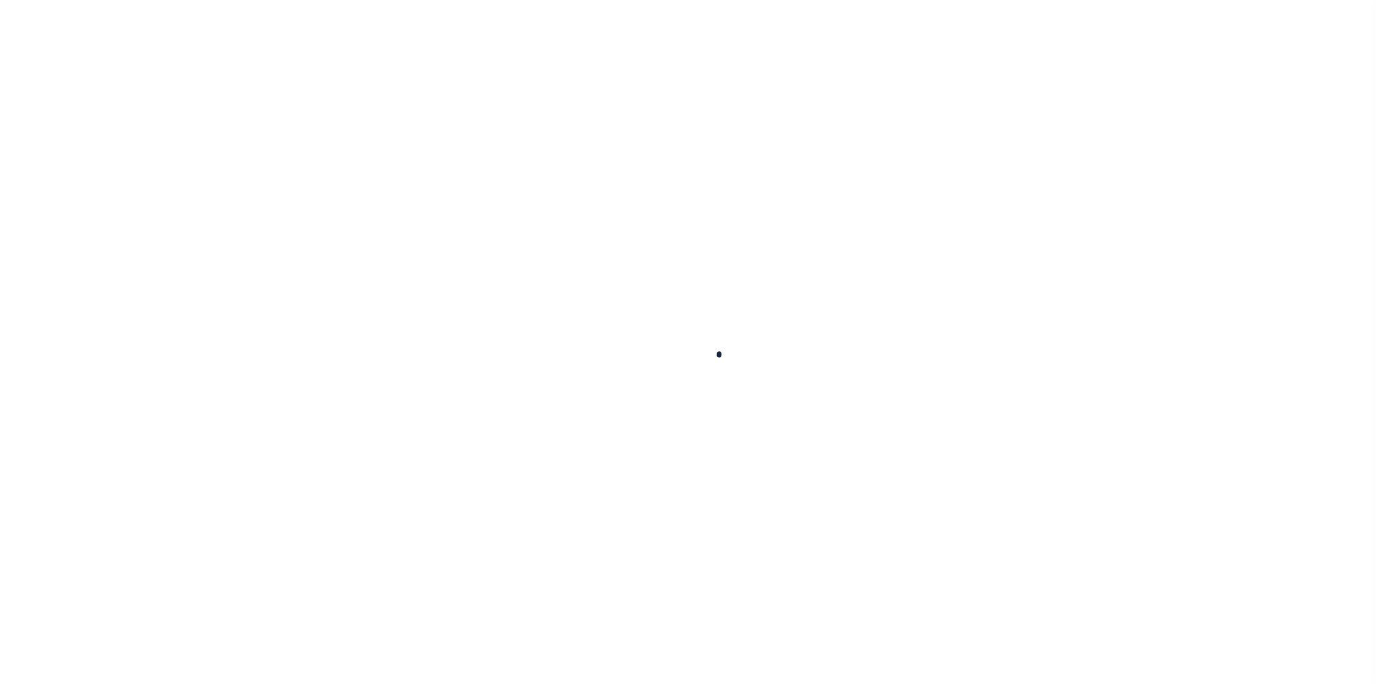
select select
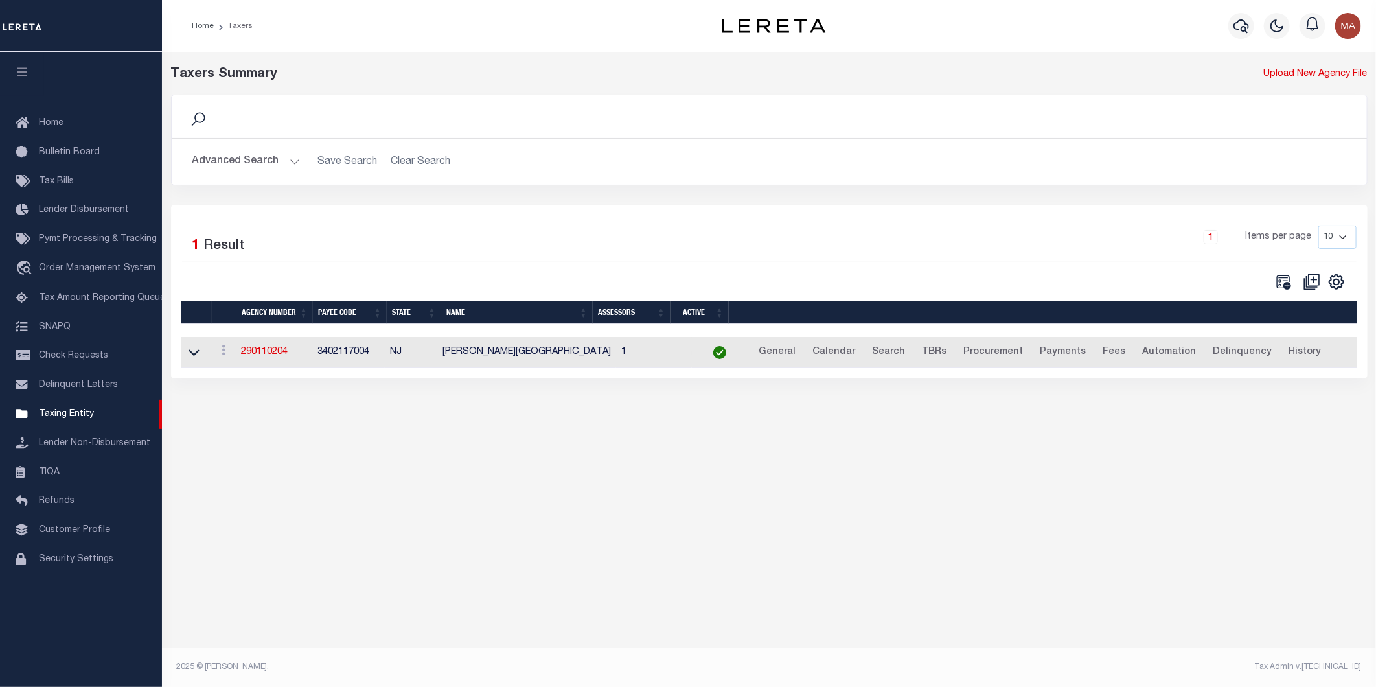
click at [290, 163] on button "Advanced Search" at bounding box center [246, 161] width 108 height 25
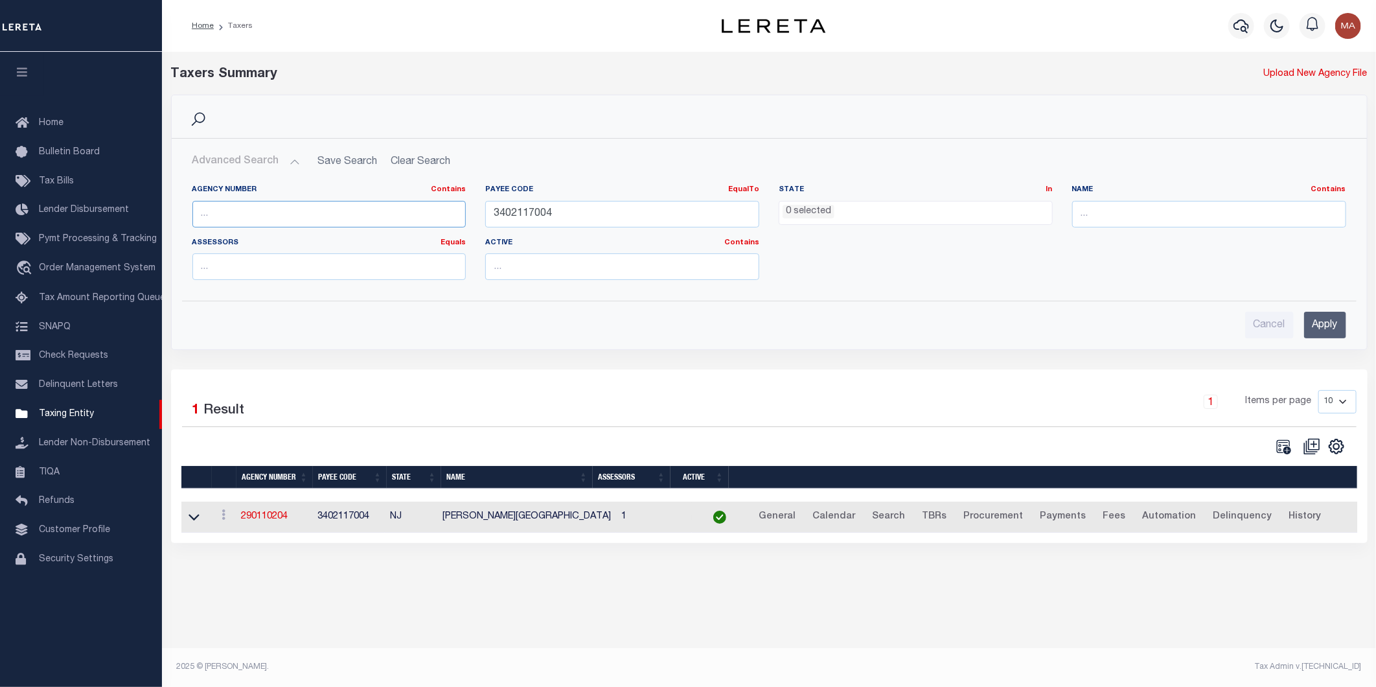
click at [290, 216] on input "text" at bounding box center [329, 214] width 274 height 27
paste input "380040201"
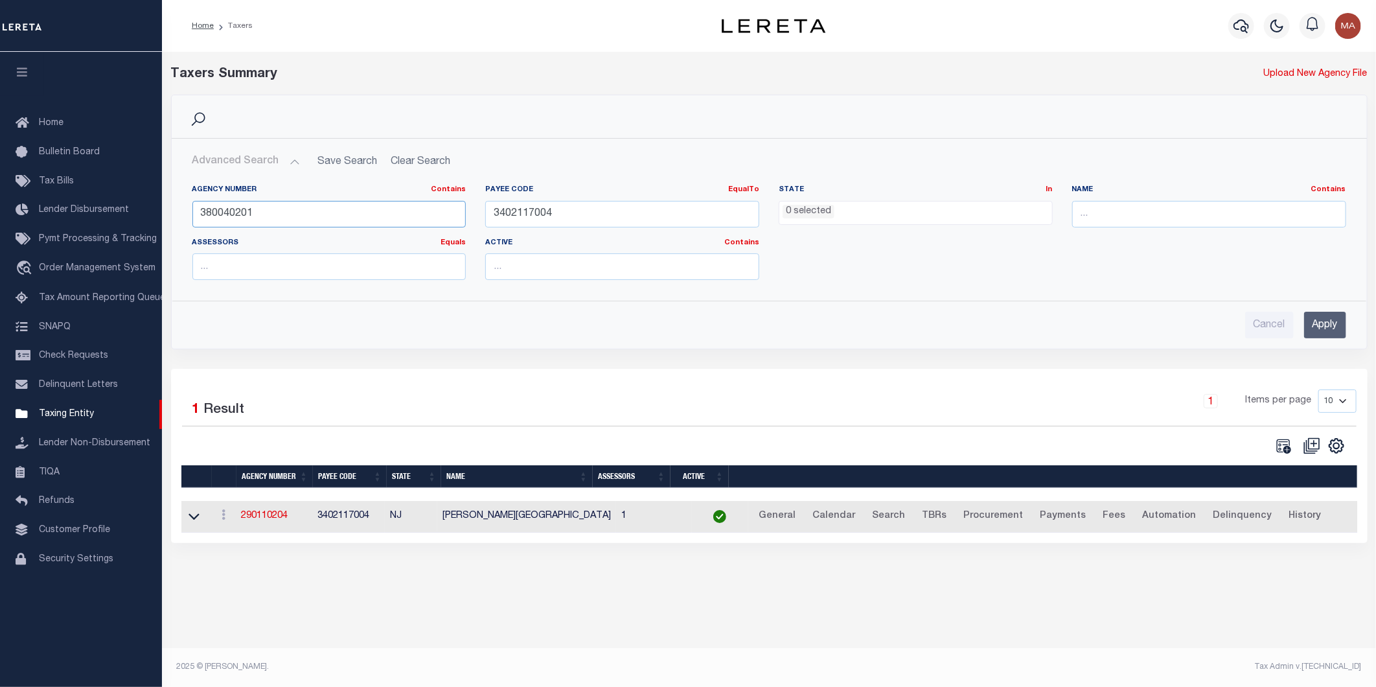
type input "380040201"
drag, startPoint x: 552, startPoint y: 213, endPoint x: 467, endPoint y: 215, distance: 85.6
click at [467, 215] on div "Agency Number Contains Contains Is 380040201 Payee Code EqualTo Equals Is Not E…" at bounding box center [769, 238] width 1173 height 106
click at [1323, 328] on input "Apply" at bounding box center [1325, 325] width 42 height 27
